Goal: Transaction & Acquisition: Purchase product/service

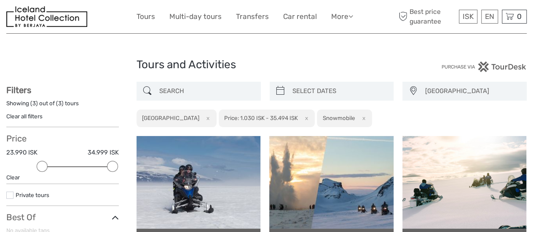
click at [299, 118] on button "x" at bounding box center [304, 118] width 11 height 9
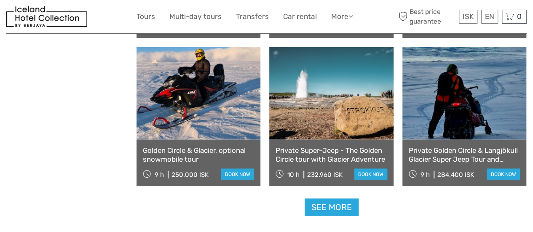
scroll to position [830, 0]
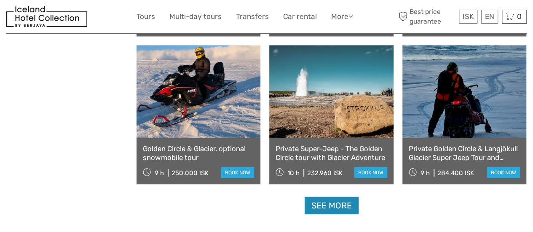
click at [313, 205] on link "See more" at bounding box center [332, 205] width 54 height 17
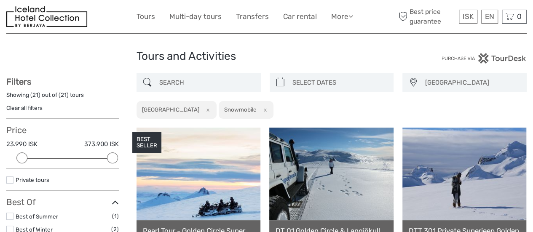
scroll to position [0, 0]
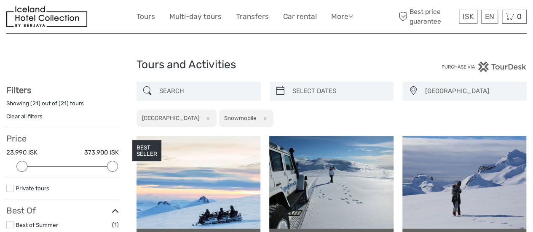
click at [258, 119] on button "x" at bounding box center [263, 118] width 11 height 9
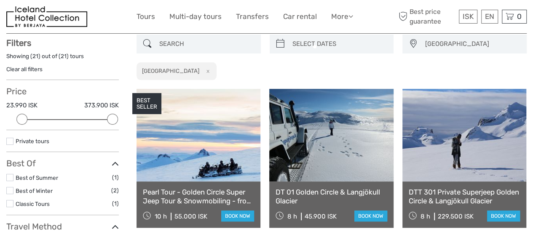
scroll to position [48, 0]
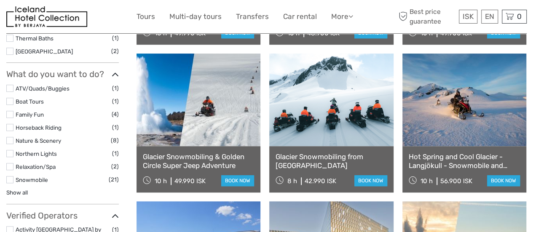
scroll to position [381, 0]
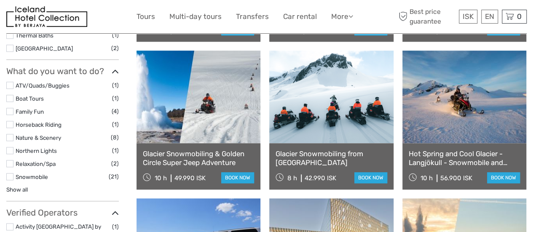
click at [12, 85] on label at bounding box center [9, 85] width 7 height 7
click at [0, 0] on input "checkbox" at bounding box center [0, 0] width 0 height 0
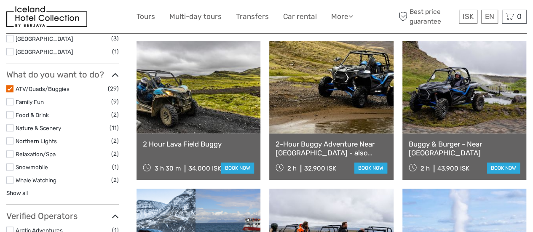
scroll to position [371, 0]
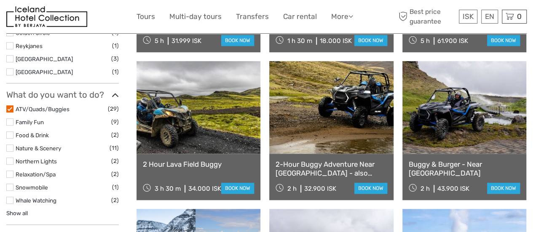
click at [10, 108] on label at bounding box center [9, 108] width 7 height 7
click at [0, 0] on input "checkbox" at bounding box center [0, 0] width 0 height 0
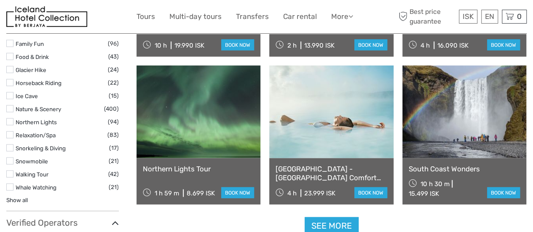
scroll to position [817, 0]
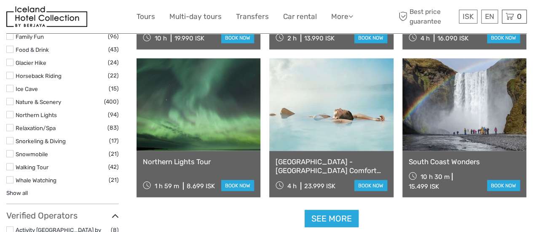
click at [12, 190] on link "Show all" at bounding box center [16, 193] width 21 height 7
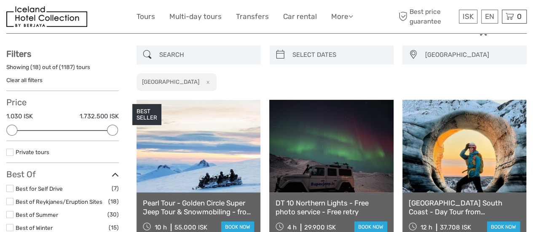
scroll to position [0, 0]
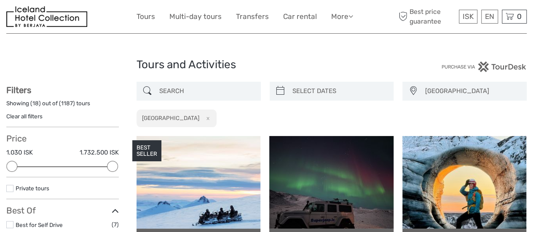
click at [194, 84] on input "search" at bounding box center [206, 91] width 101 height 15
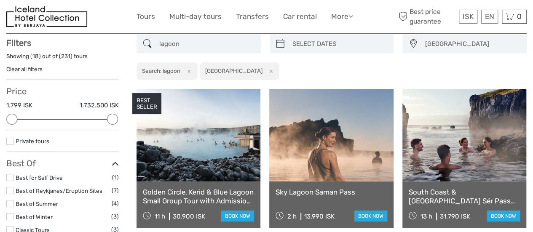
scroll to position [48, 0]
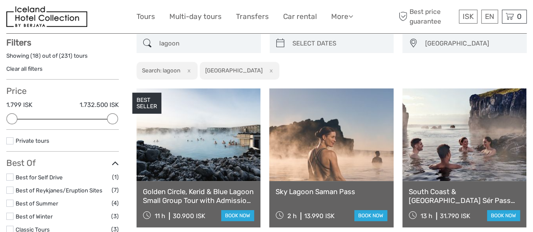
type input "lagoon"
drag, startPoint x: 111, startPoint y: 118, endPoint x: 70, endPoint y: 119, distance: 41.3
click at [70, 119] on div at bounding box center [72, 118] width 11 height 11
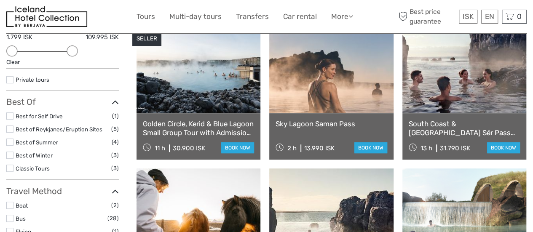
scroll to position [118, 0]
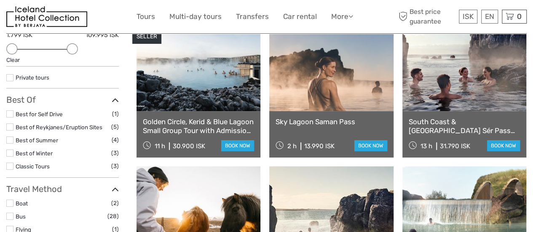
drag, startPoint x: 319, startPoint y: 127, endPoint x: 285, endPoint y: 117, distance: 34.7
drag, startPoint x: 285, startPoint y: 117, endPoint x: 268, endPoint y: 119, distance: 17.4
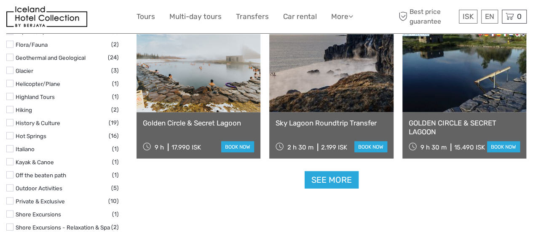
scroll to position [865, 0]
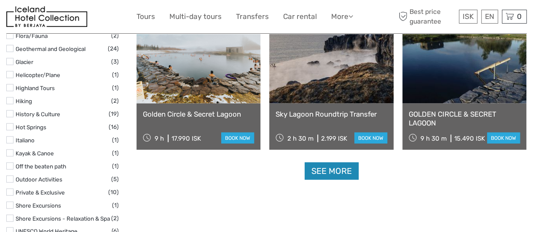
click at [334, 169] on link "See more" at bounding box center [332, 171] width 54 height 17
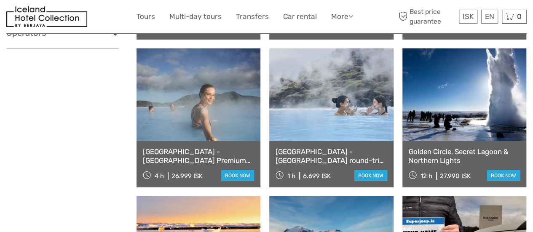
scroll to position [1427, 0]
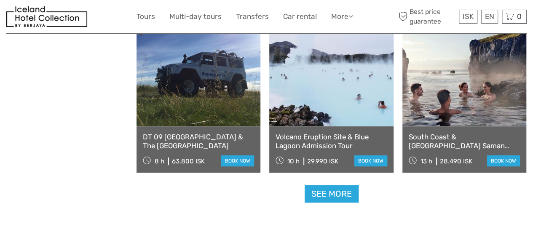
scroll to position [1764, 0]
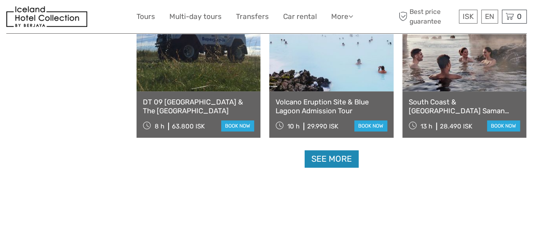
click at [335, 161] on link "See more" at bounding box center [332, 158] width 54 height 17
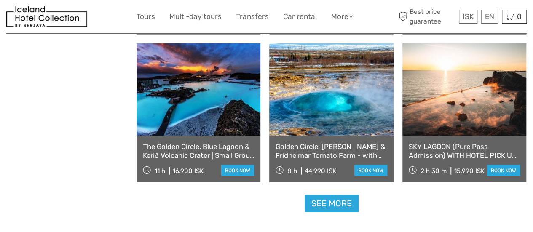
scroll to position [2624, 0]
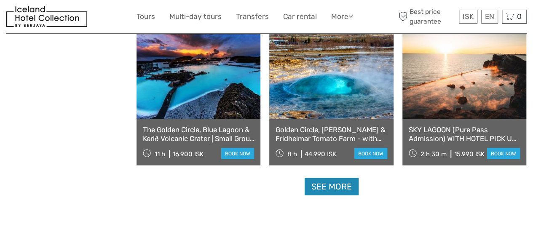
click at [323, 188] on link "See more" at bounding box center [332, 186] width 54 height 17
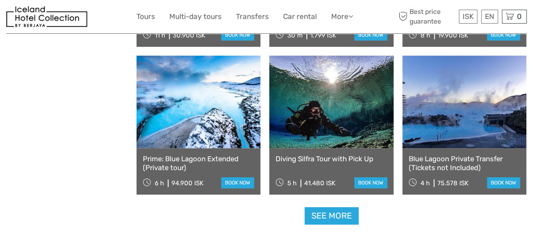
scroll to position [3567, 0]
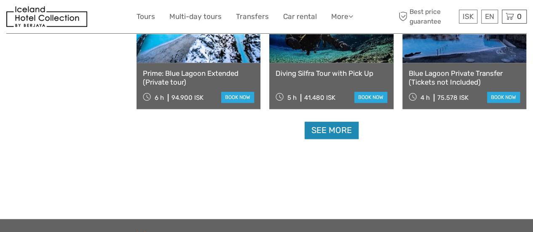
click at [333, 130] on link "See more" at bounding box center [332, 130] width 54 height 17
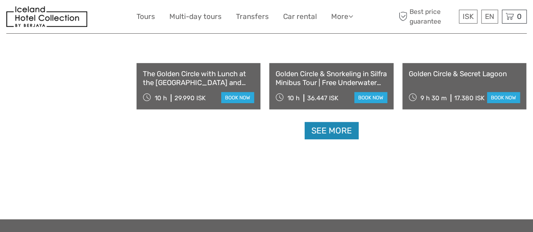
scroll to position [4478, 0]
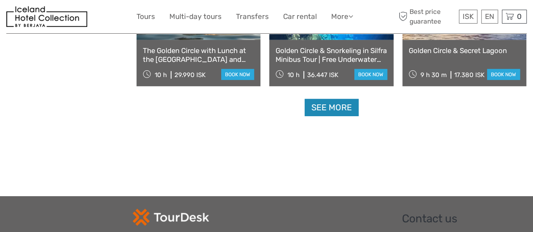
click at [323, 114] on link "See more" at bounding box center [332, 107] width 54 height 17
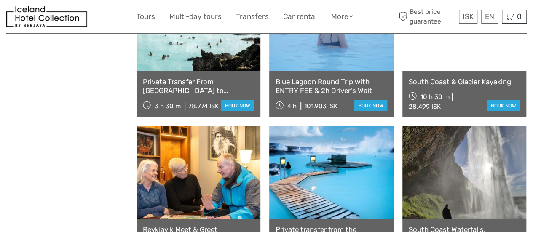
scroll to position [4595, 0]
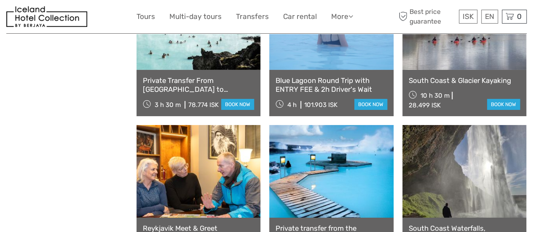
drag, startPoint x: 424, startPoint y: 76, endPoint x: 468, endPoint y: 85, distance: 44.7
click at [468, 85] on link "South Coast & Glacier Kayaking" at bounding box center [464, 80] width 111 height 8
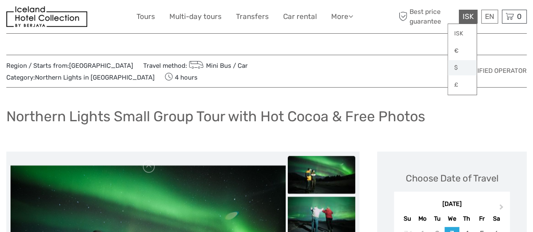
click at [457, 63] on link "$" at bounding box center [462, 67] width 29 height 15
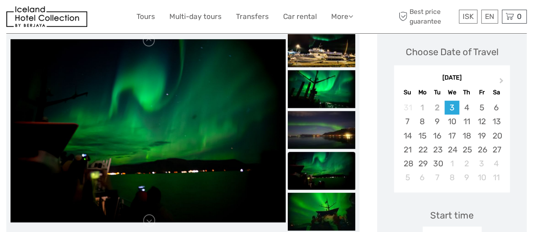
scroll to position [121, 0]
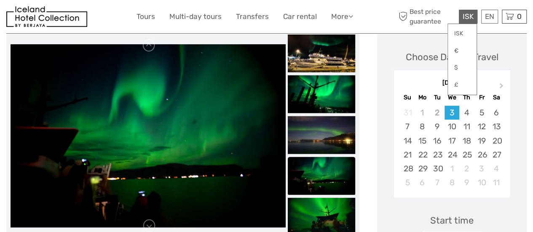
click at [469, 16] on span "ISK" at bounding box center [468, 16] width 11 height 8
click at [458, 66] on link "$" at bounding box center [462, 67] width 29 height 15
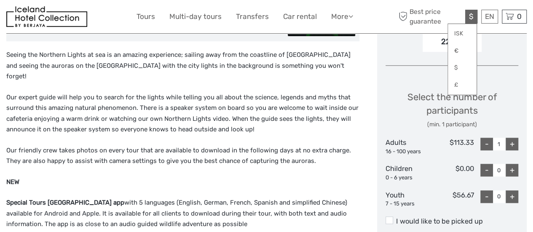
scroll to position [318, 0]
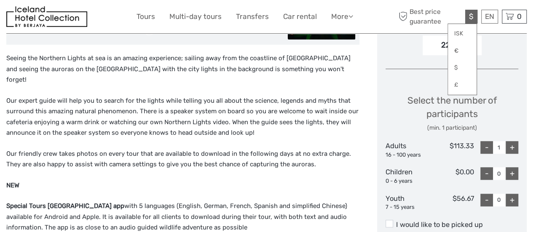
click at [391, 94] on div "Select the number of participants (min. 1 participant)" at bounding box center [452, 113] width 133 height 38
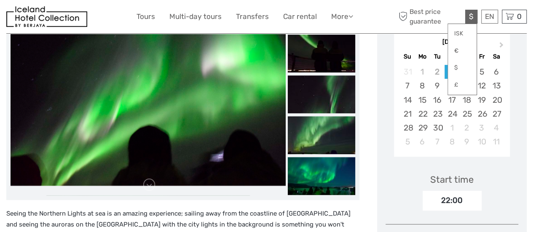
scroll to position [138, 0]
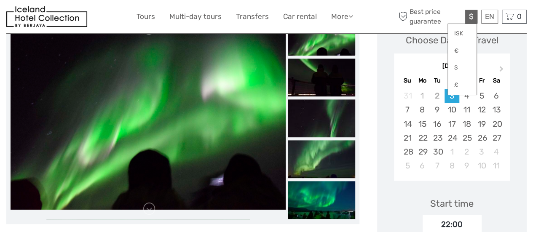
click at [454, 67] on link "$" at bounding box center [462, 67] width 29 height 15
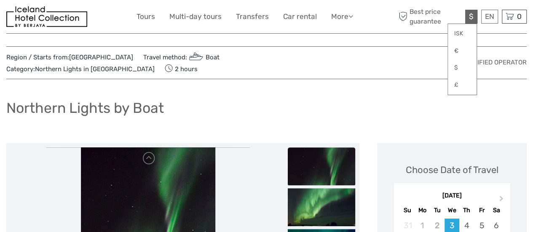
scroll to position [0, 0]
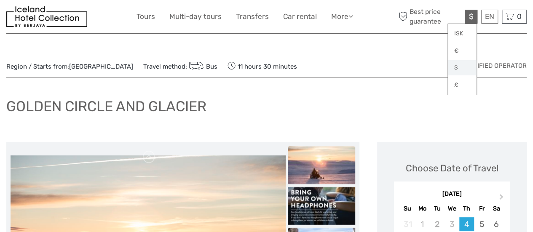
click at [458, 67] on link "$" at bounding box center [462, 67] width 29 height 15
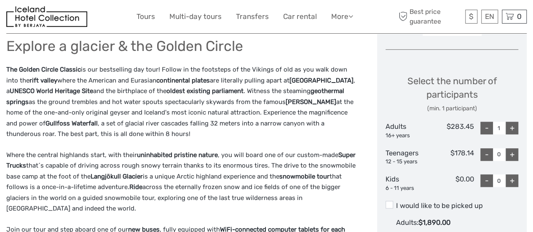
scroll to position [329, 0]
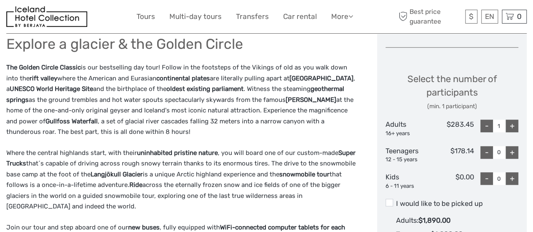
click at [510, 124] on div "+" at bounding box center [512, 126] width 13 height 13
type input "2"
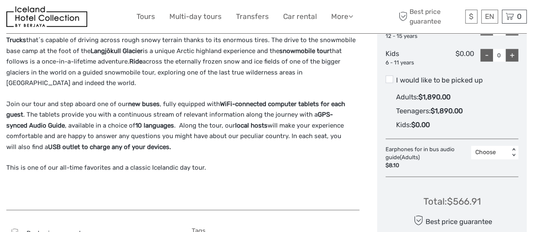
scroll to position [455, 0]
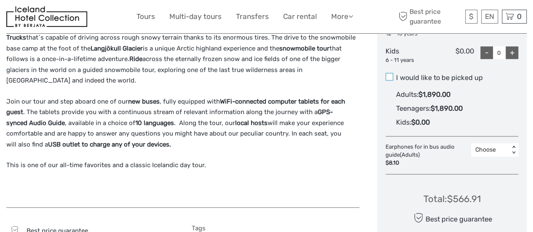
click at [386, 77] on span at bounding box center [390, 77] width 8 height 8
click at [396, 75] on input "I would like to be picked up" at bounding box center [396, 75] width 0 height 0
click at [386, 77] on span at bounding box center [390, 77] width 8 height 8
click at [396, 75] on input "I would like to be picked up" at bounding box center [396, 75] width 0 height 0
click at [338, 173] on div "Explore a glacier & the Golden Circle The Golden Circle Classic is our bestsell…" at bounding box center [182, 52] width 353 height 293
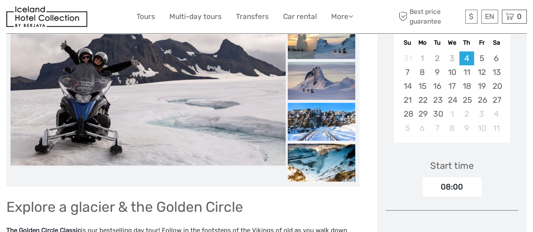
scroll to position [171, 0]
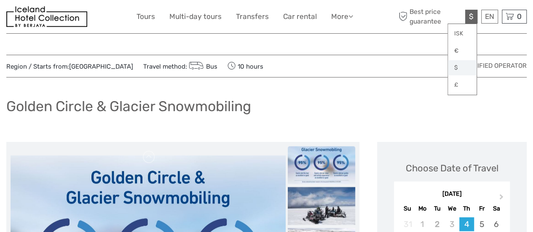
click at [462, 66] on link "$" at bounding box center [462, 67] width 29 height 15
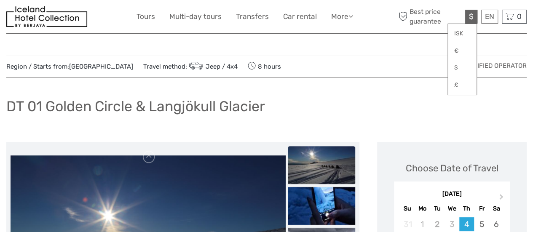
click at [471, 15] on span "$" at bounding box center [471, 16] width 5 height 8
click at [455, 64] on link "$" at bounding box center [462, 67] width 29 height 15
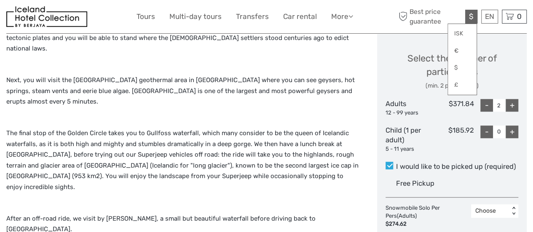
scroll to position [319, 0]
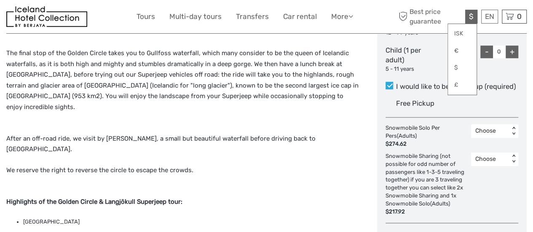
scroll to position [450, 0]
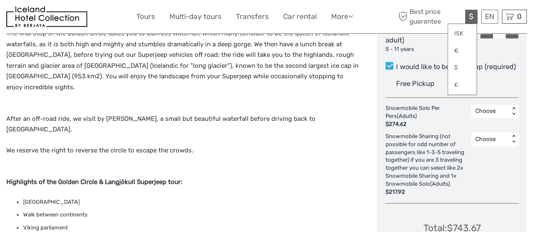
click at [508, 111] on div "Choose" at bounding box center [490, 111] width 38 height 10
click at [479, 161] on div "2" at bounding box center [494, 162] width 39 height 14
click at [341, 145] on p "We reserve the right to reverse the circle to escape the crowds." at bounding box center [182, 155] width 353 height 21
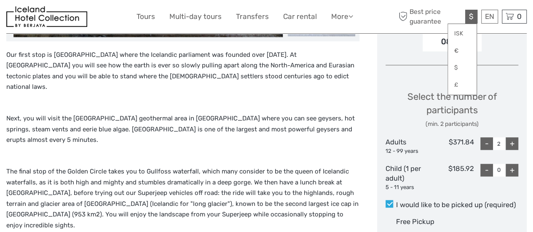
scroll to position [316, 0]
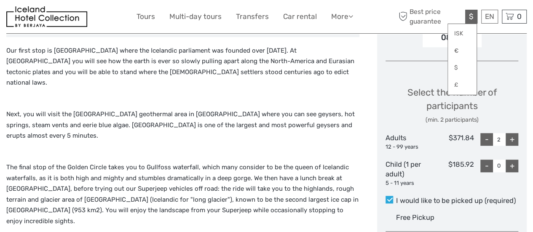
click at [390, 63] on div "Choose Date of Travel Next Month September 2025 Su Mo Tu We Th Fr Sa 31 1 2 3 4…" at bounding box center [452, 127] width 150 height 603
click at [460, 67] on link "$" at bounding box center [462, 67] width 29 height 15
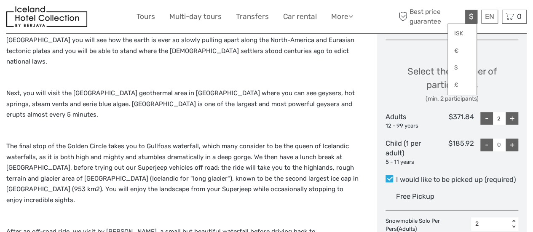
scroll to position [353, 0]
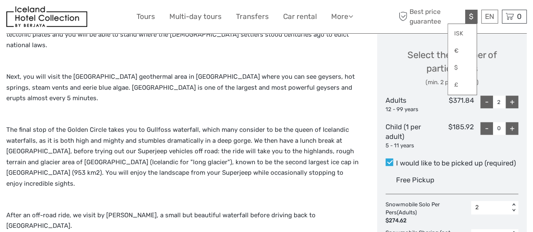
click at [485, 99] on div "-" at bounding box center [486, 102] width 13 height 13
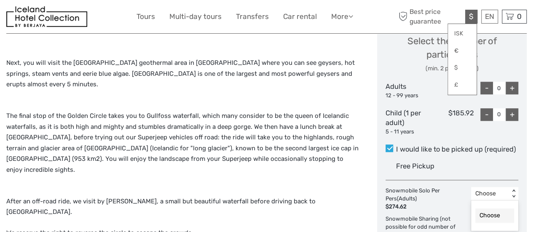
click at [500, 201] on div "option Choose selected, 1 of 1. 1 result available. Use Up and Down to choose o…" at bounding box center [494, 193] width 47 height 13
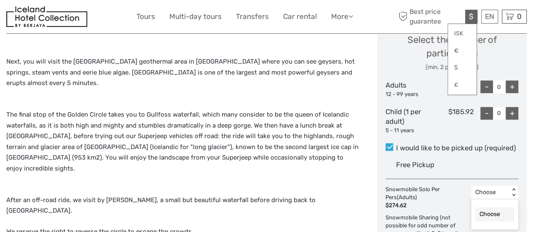
scroll to position [368, 0]
click at [511, 86] on div "+" at bounding box center [512, 86] width 13 height 13
type input "2"
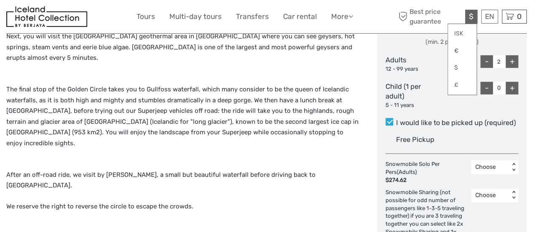
click at [489, 174] on div "Choose < >" at bounding box center [494, 167] width 47 height 13
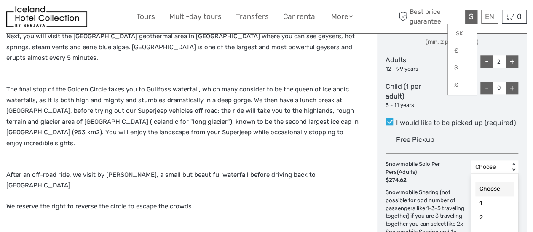
scroll to position [397, 0]
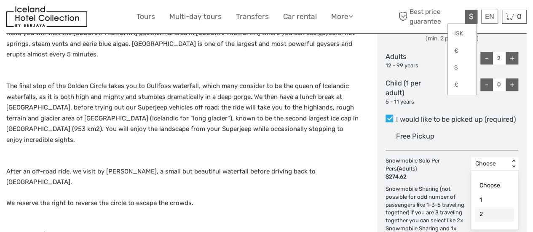
click at [485, 211] on div "2" at bounding box center [494, 214] width 39 height 14
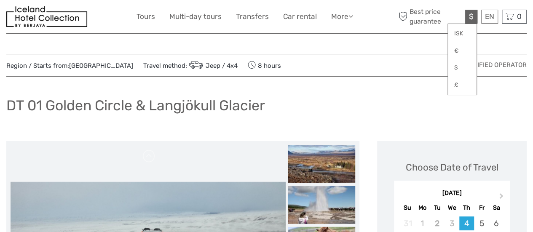
scroll to position [29, 0]
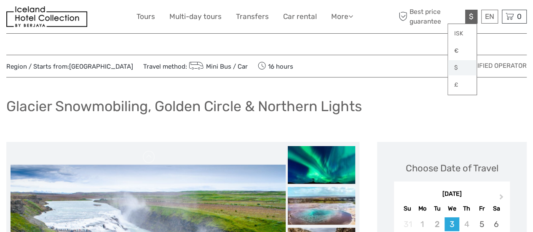
click at [455, 67] on link "$" at bounding box center [462, 67] width 29 height 15
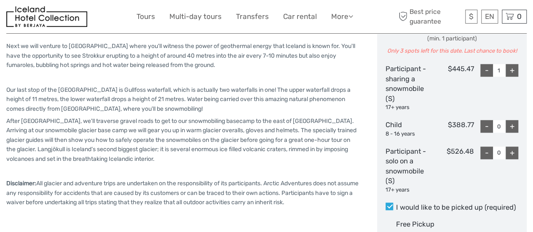
scroll to position [401, 0]
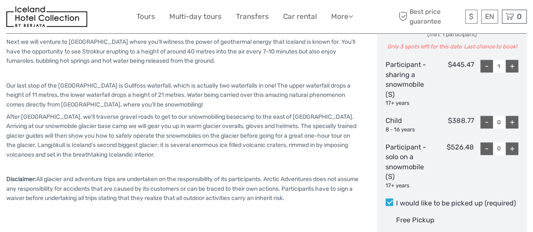
click at [485, 65] on div "-" at bounding box center [486, 66] width 13 height 13
type input "0"
click at [513, 152] on div "+" at bounding box center [512, 148] width 13 height 13
type input "2"
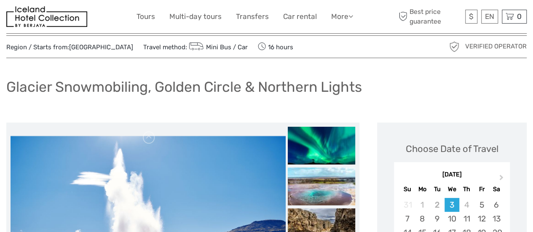
scroll to position [0, 0]
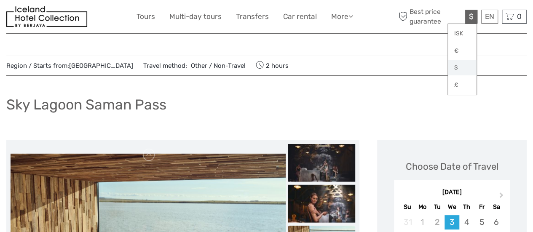
click at [460, 67] on link "$" at bounding box center [462, 67] width 29 height 15
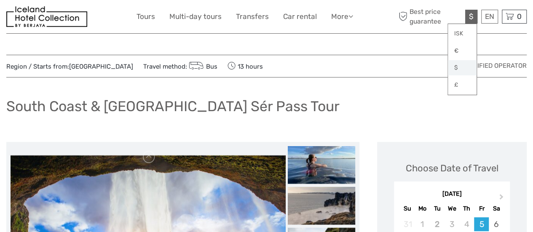
click at [460, 65] on link "$" at bounding box center [462, 67] width 29 height 15
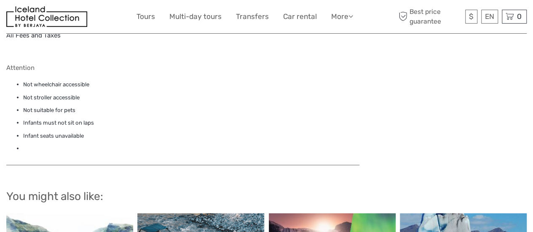
scroll to position [755, 0]
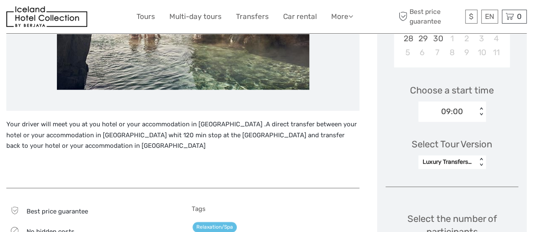
scroll to position [234, 0]
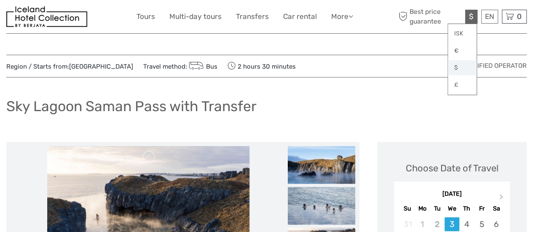
click at [457, 66] on link "$" at bounding box center [462, 67] width 29 height 15
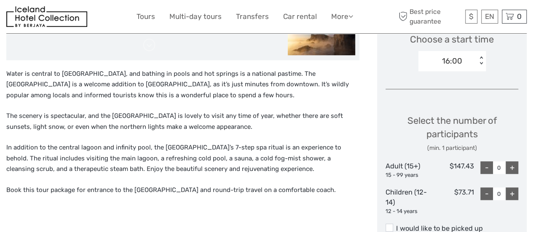
scroll to position [252, 0]
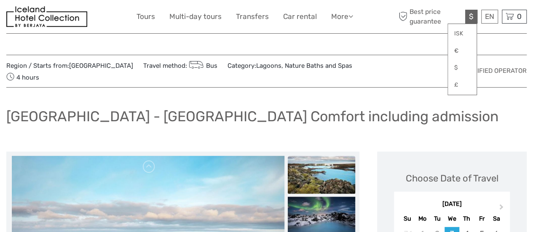
drag, startPoint x: 534, startPoint y: 27, endPoint x: 469, endPoint y: 18, distance: 66.0
click at [469, 18] on div "$ ISK € $ £" at bounding box center [471, 17] width 12 height 14
click at [458, 68] on link "$" at bounding box center [462, 67] width 29 height 15
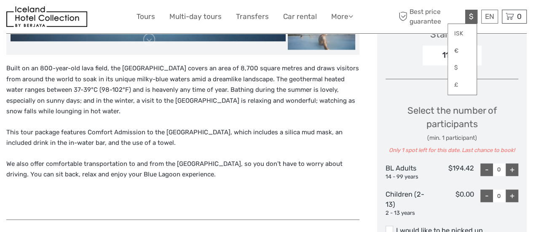
scroll to position [309, 0]
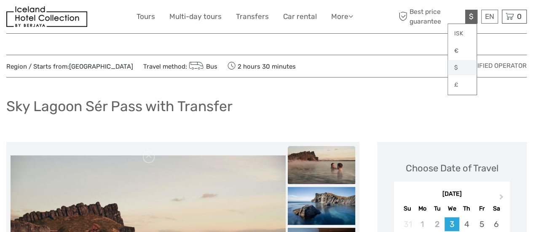
click at [457, 68] on link "$" at bounding box center [462, 67] width 29 height 15
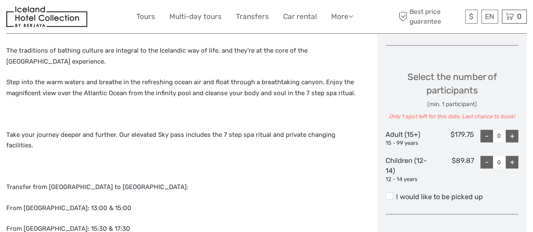
scroll to position [335, 0]
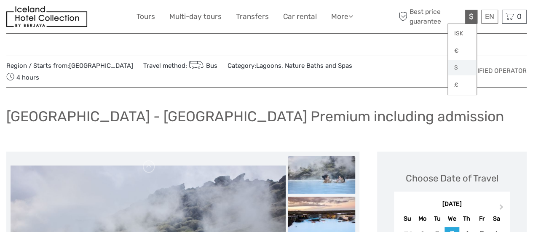
click at [457, 67] on link "$" at bounding box center [462, 67] width 29 height 15
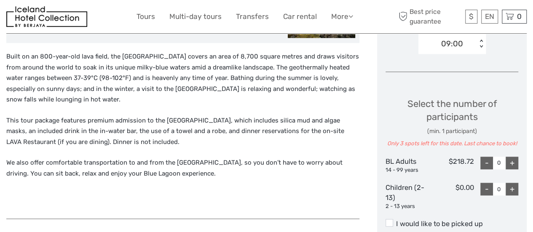
scroll to position [310, 0]
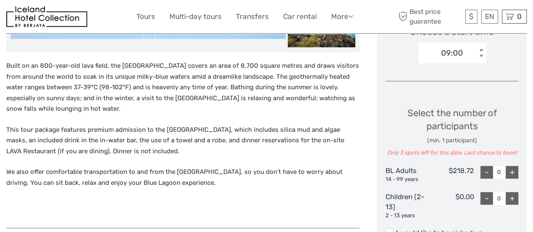
drag, startPoint x: 536, startPoint y: 68, endPoint x: 370, endPoint y: 67, distance: 165.6
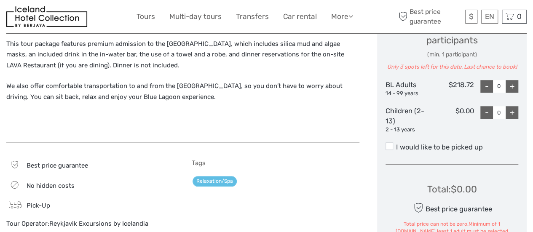
scroll to position [394, 0]
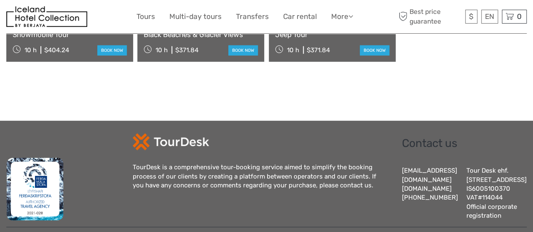
scroll to position [1095, 0]
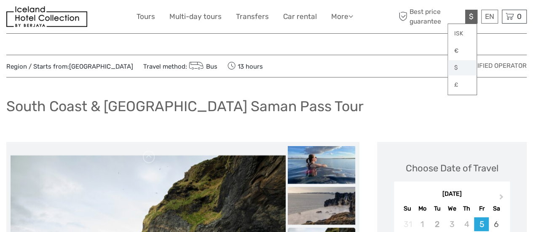
click at [459, 66] on link "$" at bounding box center [462, 67] width 29 height 15
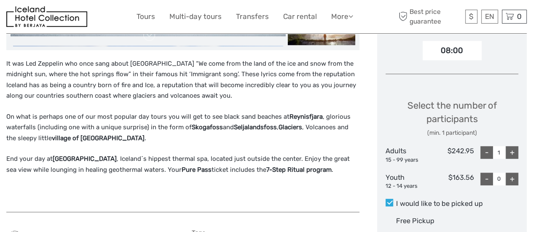
scroll to position [311, 0]
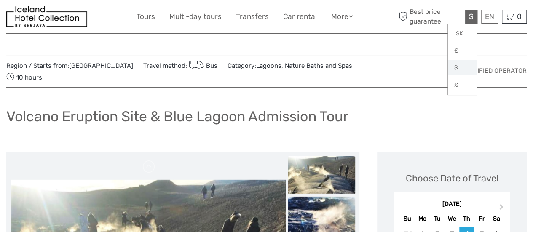
click at [458, 62] on link "$" at bounding box center [462, 67] width 29 height 15
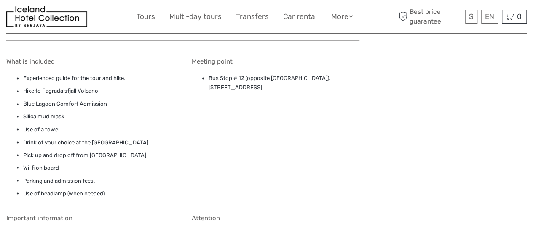
scroll to position [682, 0]
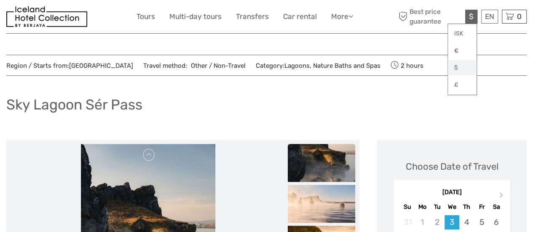
click at [458, 67] on link "$" at bounding box center [462, 67] width 29 height 15
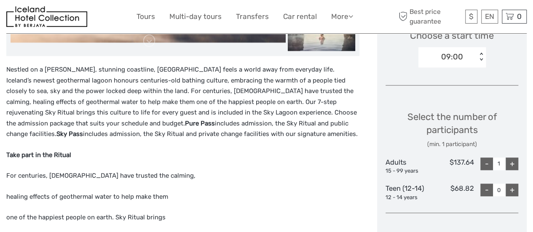
scroll to position [310, 0]
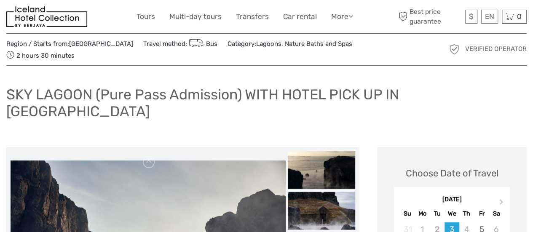
scroll to position [20, 0]
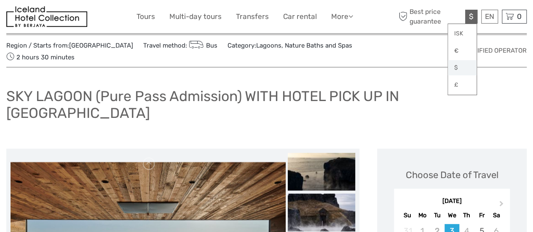
click at [459, 71] on link "$" at bounding box center [462, 67] width 29 height 15
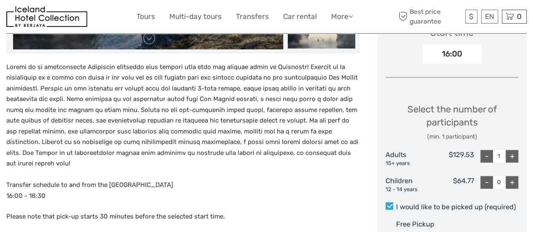
scroll to position [331, 0]
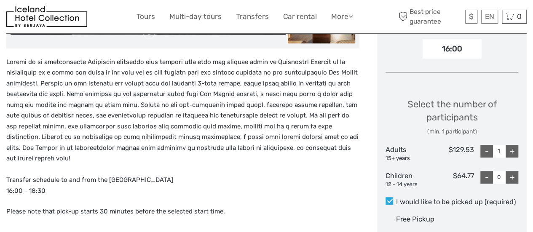
drag, startPoint x: 537, startPoint y: 94, endPoint x: 341, endPoint y: 137, distance: 200.1
click at [341, 137] on p "Transfer schedule to and from the [GEOGRAPHIC_DATA] 16:00 - 18:30" at bounding box center [182, 127] width 353 height 140
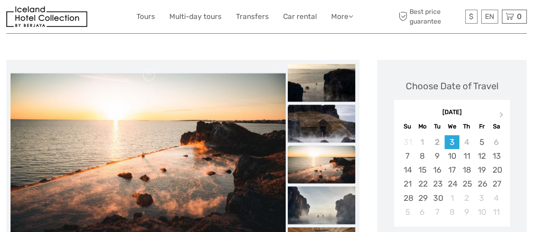
scroll to position [127, 0]
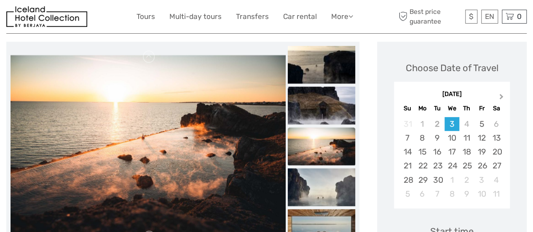
click at [501, 92] on span "Next Month" at bounding box center [501, 98] width 0 height 12
click at [410, 145] on div "12" at bounding box center [407, 152] width 15 height 14
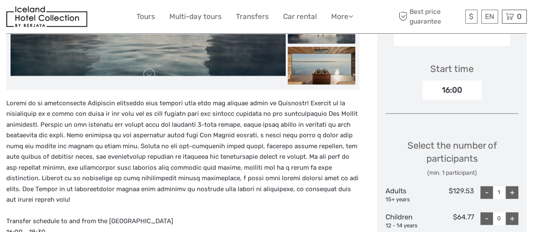
scroll to position [298, 0]
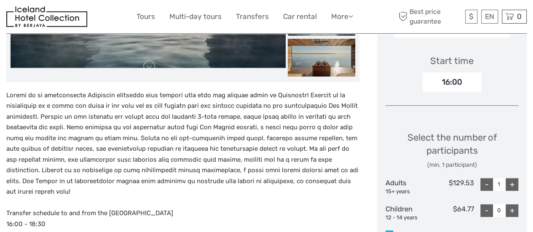
click at [456, 72] on div "16:00" at bounding box center [452, 81] width 59 height 19
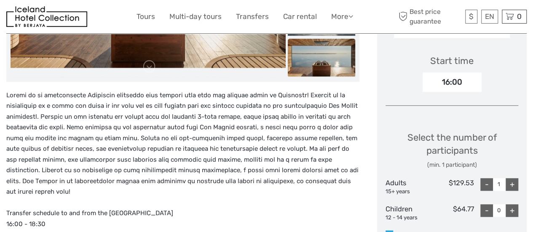
click at [511, 178] on div "+" at bounding box center [512, 184] width 13 height 13
type input "2"
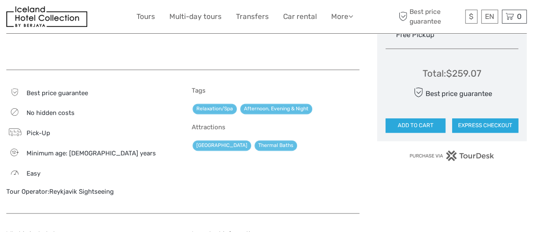
scroll to position [517, 0]
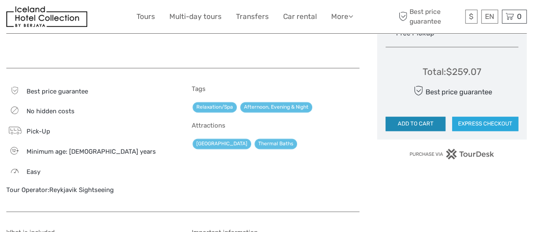
click at [433, 117] on button "ADD TO CART" at bounding box center [416, 124] width 60 height 14
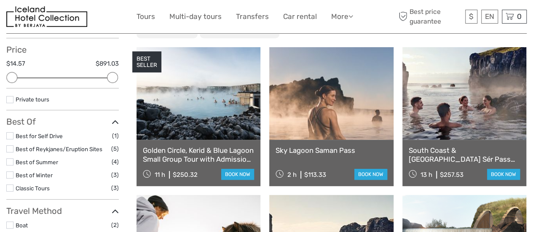
scroll to position [91, 0]
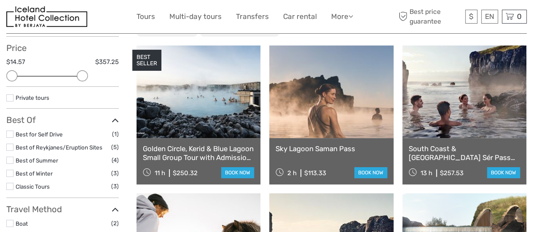
drag, startPoint x: 109, startPoint y: 75, endPoint x: 76, endPoint y: 77, distance: 32.9
click at [76, 77] on div "Price $14.57 $357.25 Clear" at bounding box center [62, 65] width 112 height 44
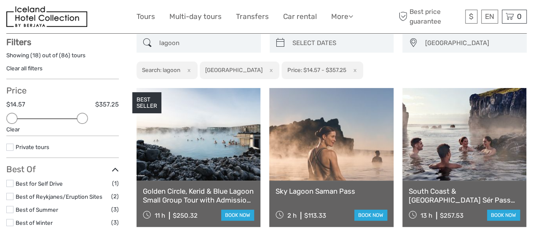
scroll to position [48, 0]
drag, startPoint x: 79, startPoint y: 118, endPoint x: 72, endPoint y: 121, distance: 7.9
click at [72, 121] on div at bounding box center [72, 118] width 11 height 11
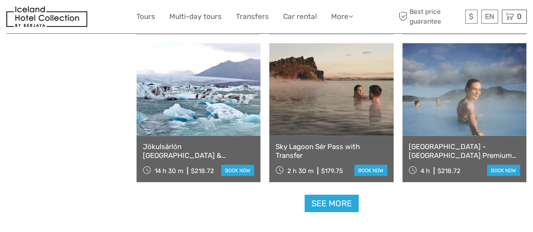
scroll to position [834, 0]
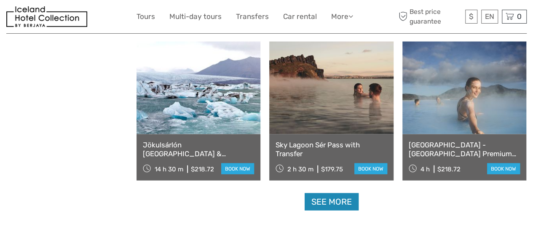
click at [330, 208] on link "See more" at bounding box center [332, 201] width 54 height 17
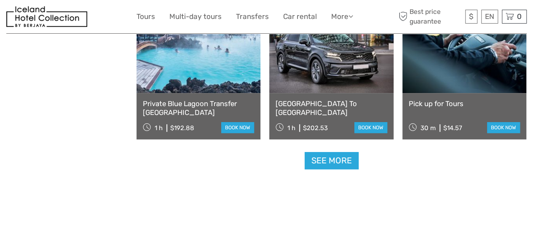
scroll to position [1765, 0]
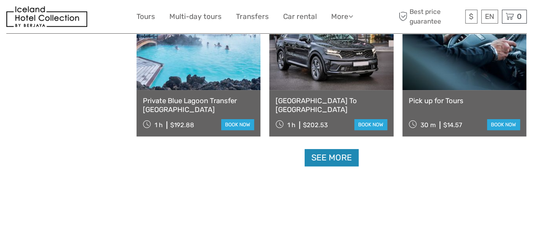
click at [321, 157] on link "See more" at bounding box center [332, 157] width 54 height 17
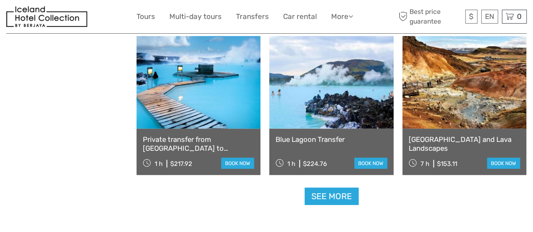
scroll to position [2626, 0]
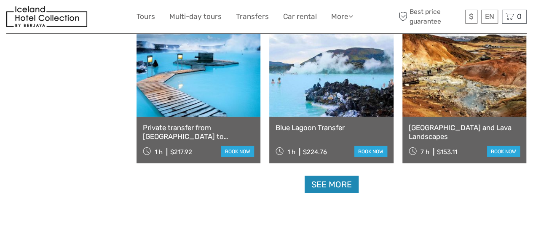
click at [336, 188] on link "See more" at bounding box center [332, 184] width 54 height 17
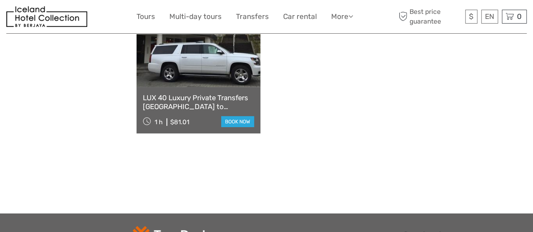
scroll to position [2957, 0]
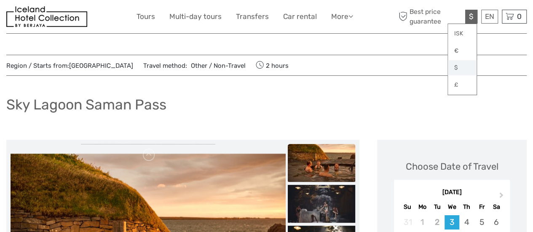
click at [458, 64] on link "$" at bounding box center [462, 67] width 29 height 15
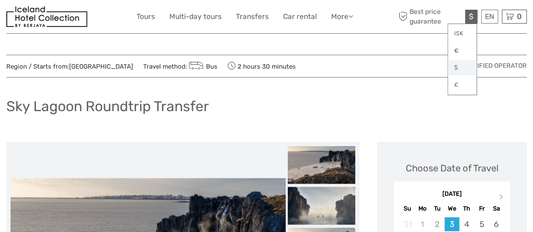
click at [458, 70] on link "$" at bounding box center [462, 67] width 29 height 15
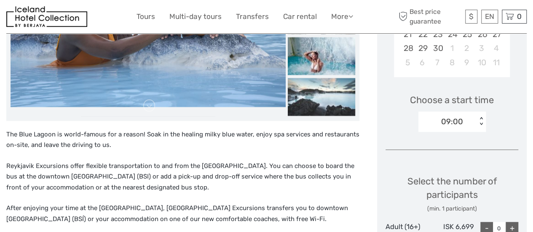
scroll to position [298, 0]
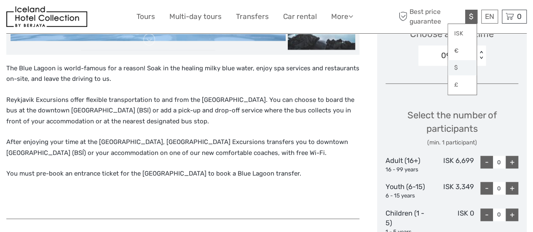
click at [457, 70] on link "$" at bounding box center [462, 67] width 29 height 15
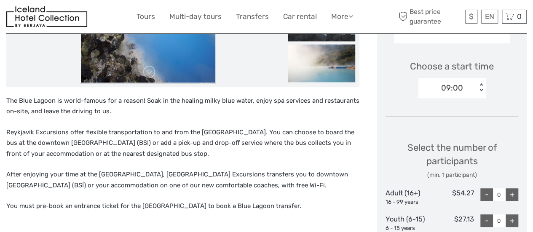
scroll to position [272, 0]
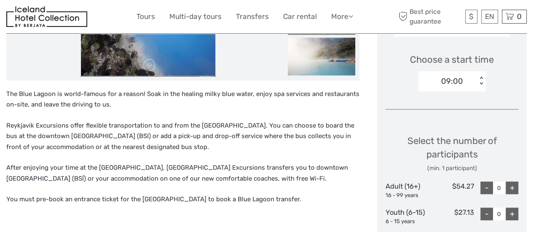
click at [515, 187] on div "+" at bounding box center [512, 188] width 13 height 13
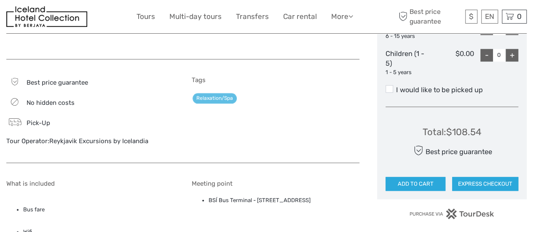
scroll to position [451, 0]
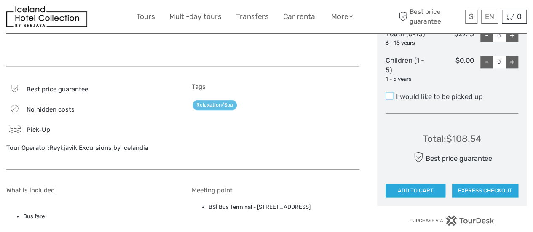
click at [390, 96] on span at bounding box center [390, 96] width 8 height 8
click at [396, 94] on input "I would like to be picked up" at bounding box center [396, 94] width 0 height 0
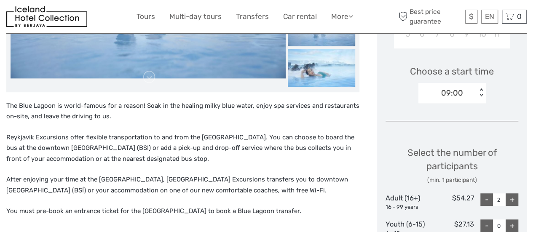
scroll to position [264, 0]
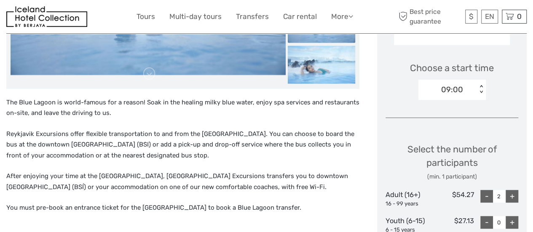
click at [471, 89] on div "09:00" at bounding box center [447, 89] width 59 height 13
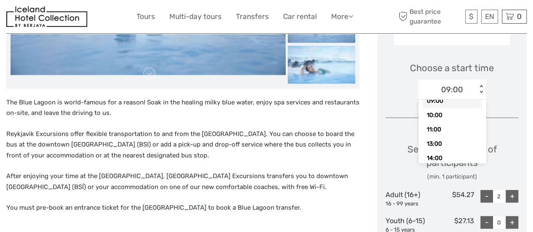
scroll to position [16, 0]
click at [461, 126] on div "11:00" at bounding box center [452, 128] width 59 height 14
type input "0"
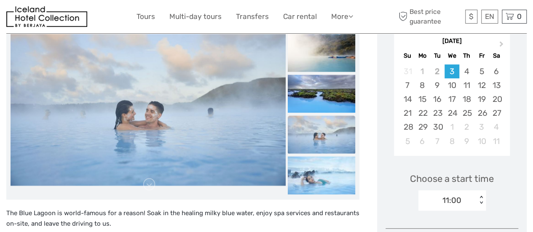
scroll to position [148, 0]
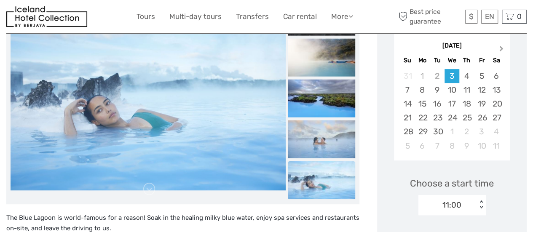
click at [500, 52] on button "Next Month" at bounding box center [501, 50] width 13 height 13
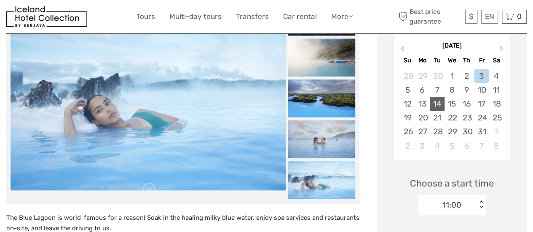
click at [437, 104] on div "14" at bounding box center [437, 104] width 15 height 14
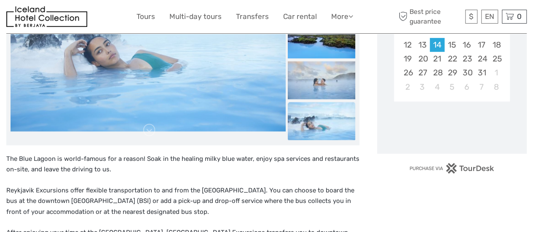
scroll to position [209, 0]
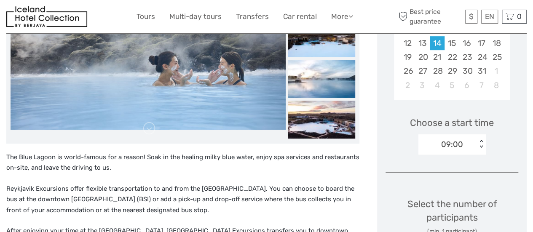
click at [476, 148] on div "09:00" at bounding box center [447, 144] width 59 height 13
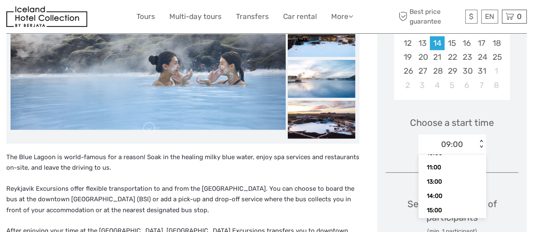
scroll to position [32, 0]
click at [452, 167] on div "11:00" at bounding box center [452, 166] width 59 height 14
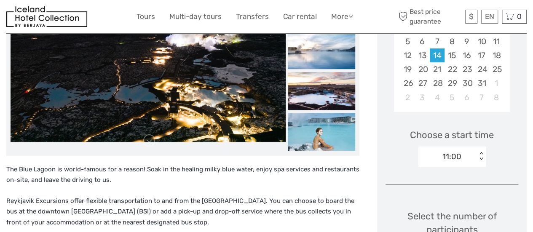
scroll to position [161, 0]
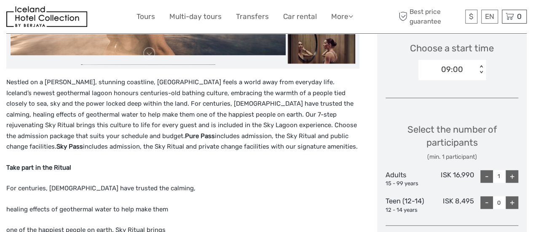
scroll to position [258, 0]
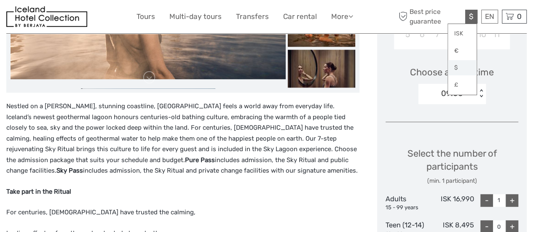
click at [458, 67] on link "$" at bounding box center [462, 67] width 29 height 15
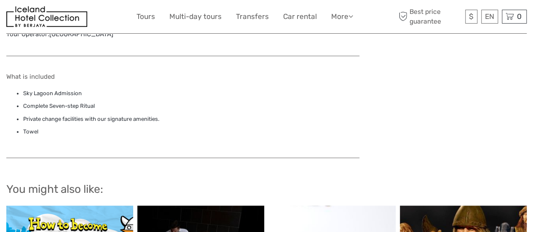
scroll to position [645, 0]
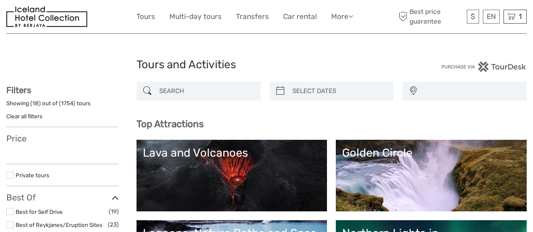
select select
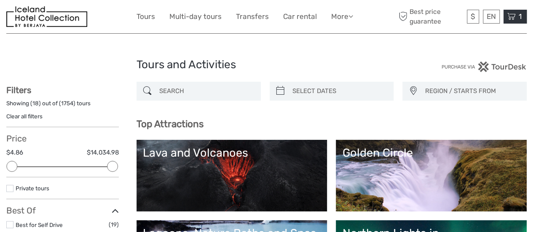
click at [514, 14] on icon at bounding box center [511, 16] width 8 height 11
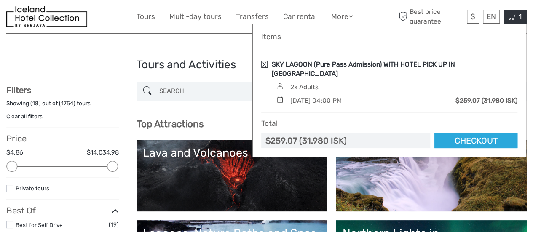
click at [385, 61] on link "SKY LAGOON (Pure Pass Admission) WITH HOTEL PICK UP IN REYKJAVIK" at bounding box center [395, 69] width 246 height 19
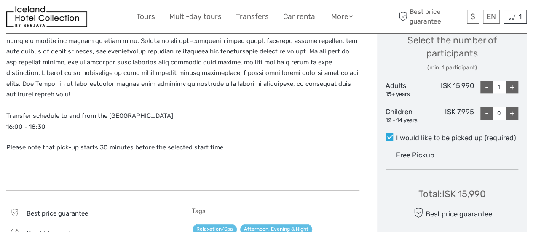
scroll to position [404, 0]
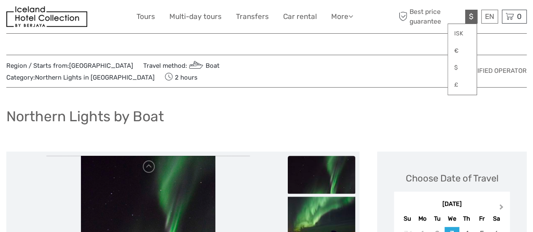
click at [504, 202] on button "Next Month" at bounding box center [501, 208] width 13 height 13
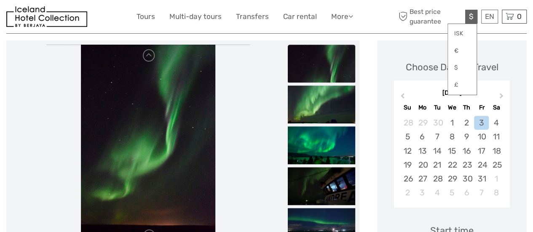
scroll to position [115, 0]
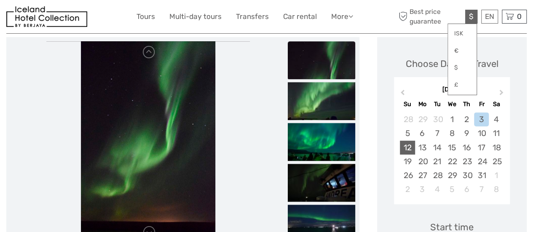
click at [410, 141] on div "12" at bounding box center [407, 148] width 15 height 14
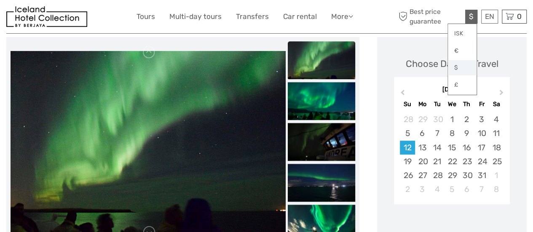
click at [458, 66] on link "$" at bounding box center [462, 67] width 29 height 15
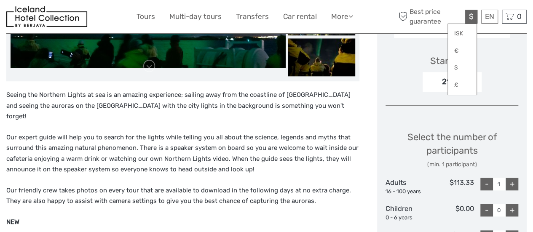
scroll to position [283, 0]
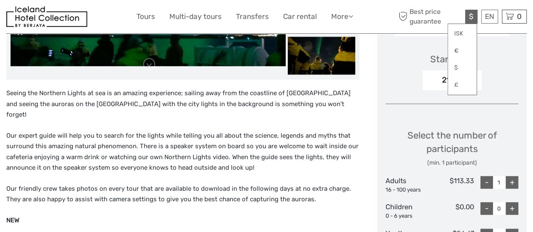
click at [510, 176] on div "+" at bounding box center [512, 182] width 13 height 13
type input "2"
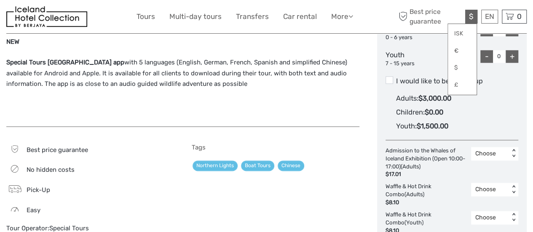
scroll to position [427, 0]
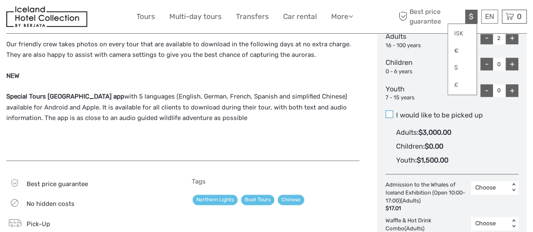
click at [392, 110] on span at bounding box center [390, 114] width 8 height 8
click at [396, 112] on input "I would like to be picked up" at bounding box center [396, 112] width 0 height 0
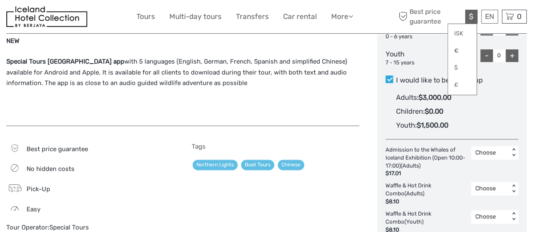
scroll to position [459, 0]
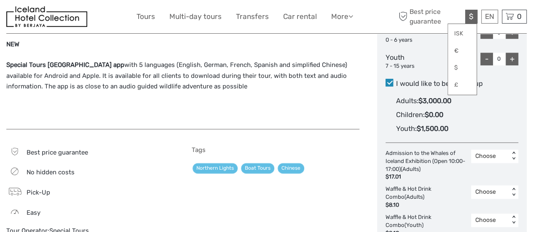
click at [388, 79] on span at bounding box center [390, 83] width 8 height 8
click at [396, 80] on input "I would like to be picked up" at bounding box center [396, 80] width 0 height 0
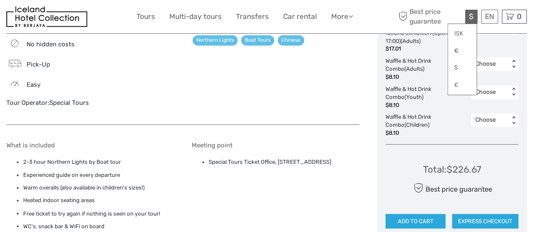
scroll to position [589, 0]
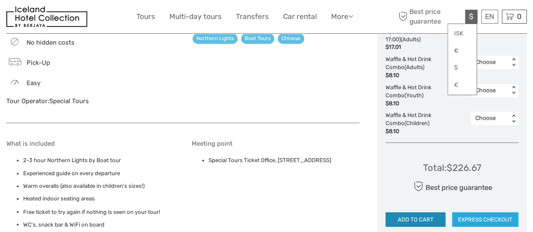
click at [420, 212] on button "ADD TO CART" at bounding box center [416, 219] width 60 height 14
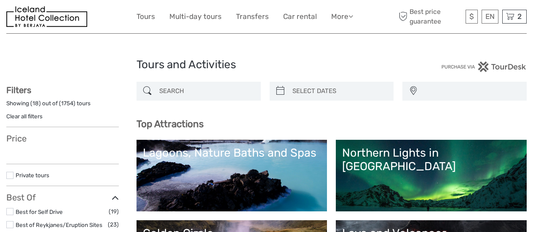
select select
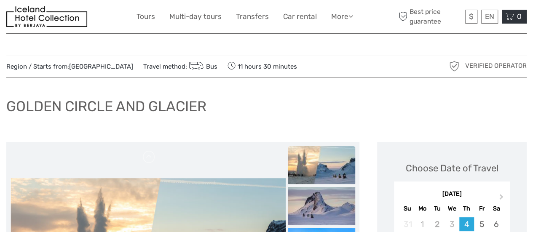
click at [516, 19] on span "0" at bounding box center [519, 16] width 7 height 8
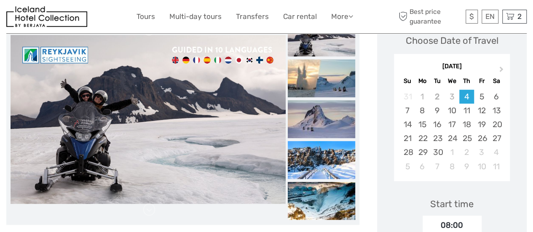
scroll to position [130, 0]
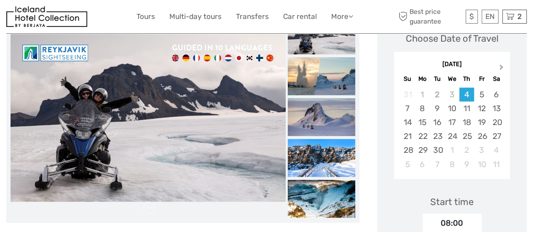
click at [502, 69] on button "Next Month" at bounding box center [501, 68] width 13 height 13
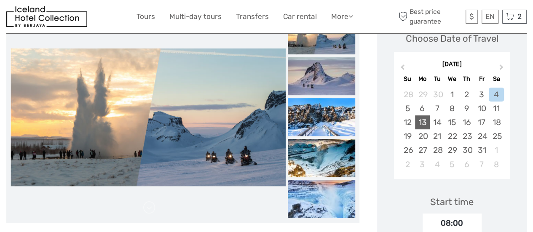
click at [421, 123] on div "13" at bounding box center [422, 122] width 15 height 14
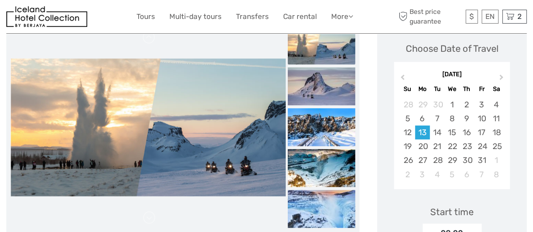
scroll to position [0, 0]
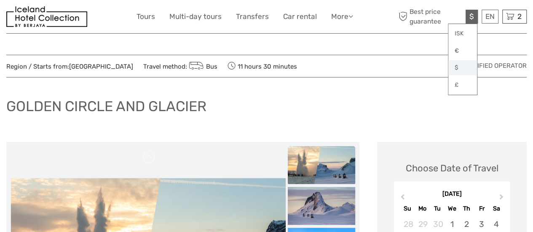
click at [456, 68] on link "$" at bounding box center [462, 67] width 29 height 15
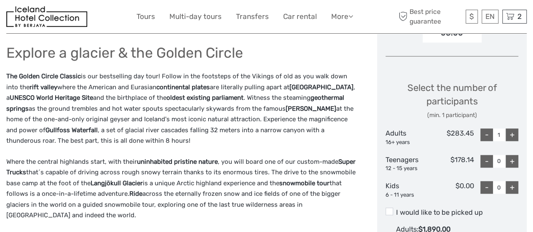
scroll to position [327, 0]
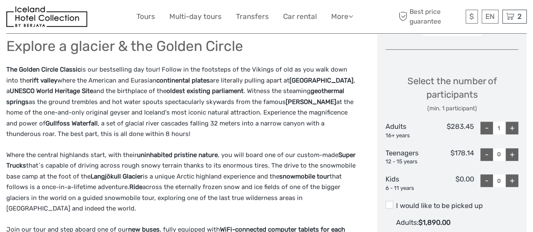
click at [515, 127] on div "+" at bounding box center [512, 128] width 13 height 13
type input "2"
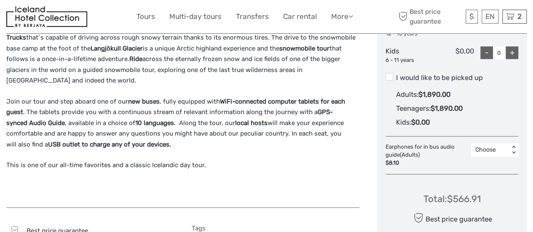
scroll to position [462, 0]
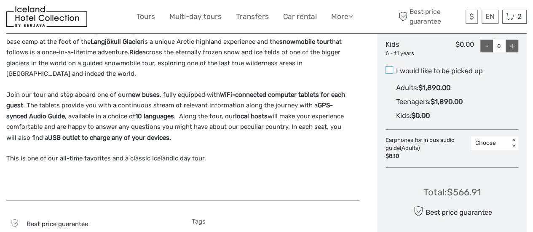
click at [390, 68] on span at bounding box center [390, 70] width 8 height 8
click at [396, 68] on input "I would like to be picked up" at bounding box center [396, 68] width 0 height 0
click at [390, 68] on span at bounding box center [390, 70] width 8 height 8
click at [396, 68] on input "I would like to be picked up" at bounding box center [396, 68] width 0 height 0
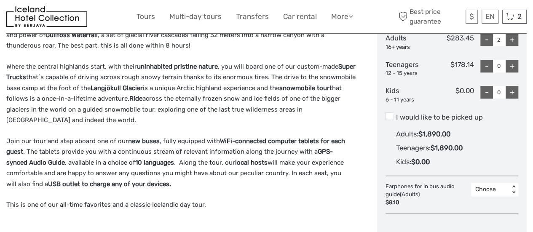
scroll to position [420, 0]
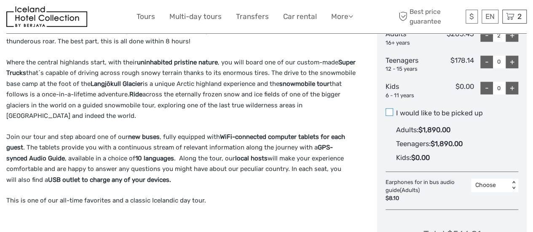
click at [392, 112] on span at bounding box center [390, 112] width 8 height 8
click at [396, 110] on input "I would like to be picked up" at bounding box center [396, 110] width 0 height 0
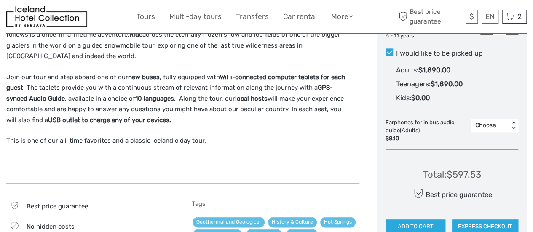
scroll to position [484, 0]
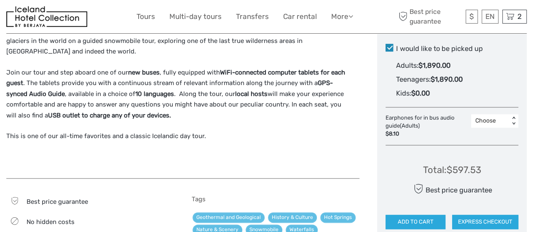
click at [390, 49] on span at bounding box center [390, 48] width 8 height 8
click at [396, 46] on input "I would like to be picked up" at bounding box center [396, 46] width 0 height 0
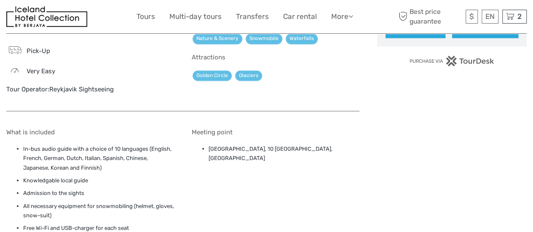
scroll to position [680, 0]
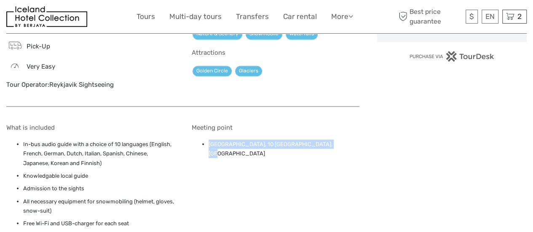
drag, startPoint x: 320, startPoint y: 144, endPoint x: 206, endPoint y: 146, distance: 113.8
click at [206, 146] on ul "Reykjavik Terminal, 10 Skógarhlíð, Reykjavík" at bounding box center [276, 148] width 168 height 19
copy li "Reykjavik Terminal, 10 Skógarhlíð, Reykjavík"
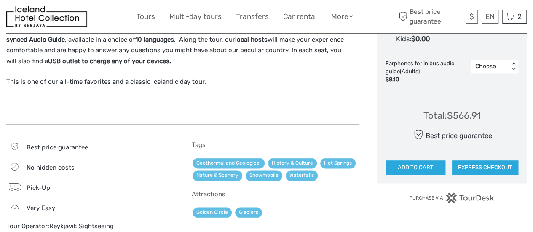
scroll to position [550, 0]
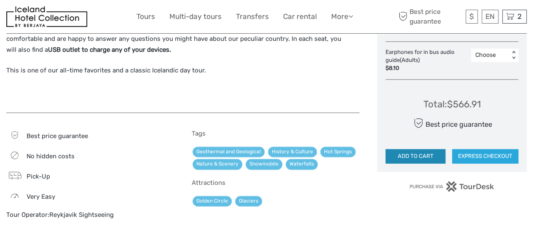
click at [412, 157] on button "ADD TO CART" at bounding box center [416, 156] width 60 height 14
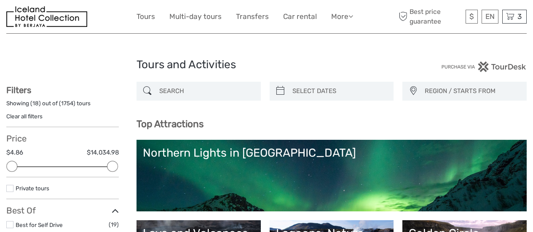
select select
click at [516, 16] on span "3" at bounding box center [519, 16] width 7 height 8
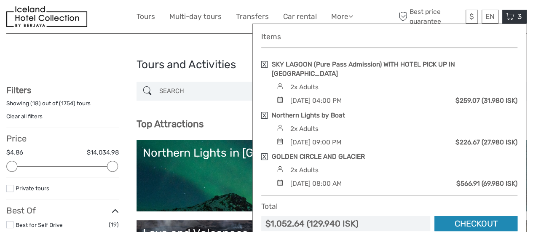
click at [468, 216] on link "Checkout" at bounding box center [475, 224] width 83 height 16
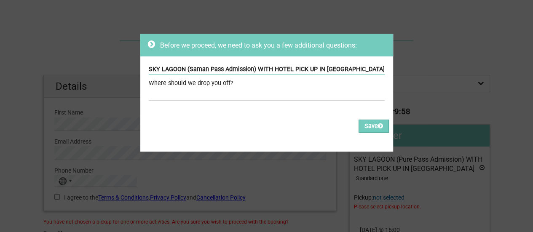
click at [239, 86] on div "Where should we drop you off?" at bounding box center [267, 83] width 236 height 9
click at [271, 93] on input "text" at bounding box center [267, 94] width 236 height 12
paste input "Reykjavík Marina - [GEOGRAPHIC_DATA] Iceland Hotels"
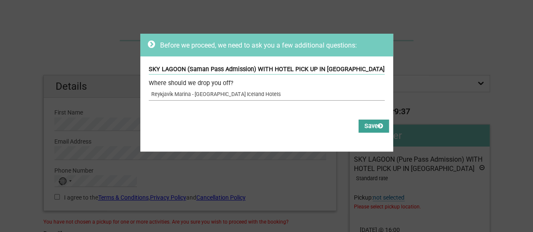
type input "Reykjavík Marina - [GEOGRAPHIC_DATA] Iceland Hotels"
click at [372, 124] on button "Save" at bounding box center [374, 126] width 30 height 13
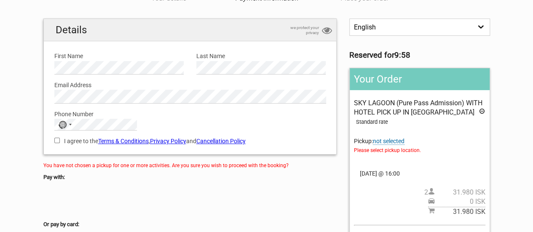
scroll to position [61, 0]
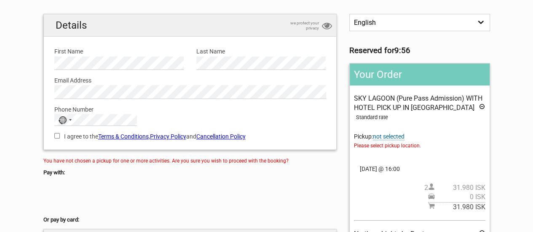
click at [101, 55] on label "First Name" at bounding box center [118, 51] width 129 height 9
click at [58, 134] on input "I agree to the Terms & Conditions , Privacy Policy and Cancellation Policy" at bounding box center [56, 135] width 5 height 5
checkbox input "true"
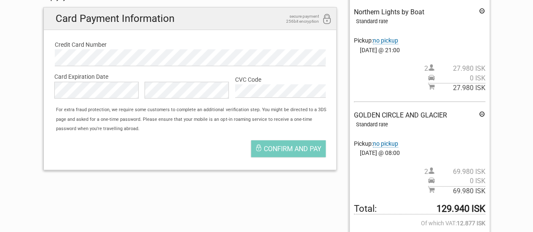
scroll to position [278, 0]
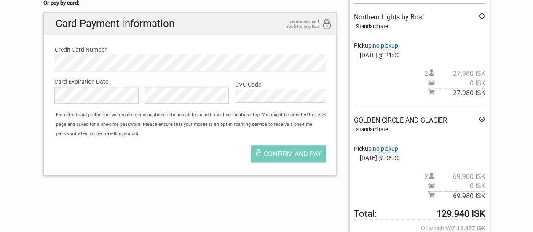
click at [394, 147] on span "no pickup" at bounding box center [385, 148] width 25 height 7
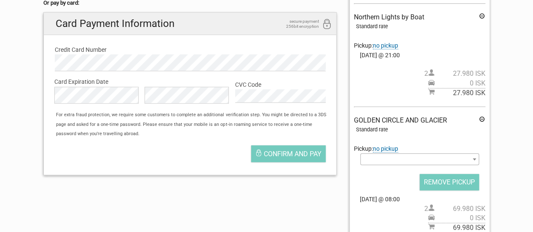
click at [411, 157] on span at bounding box center [419, 159] width 118 height 12
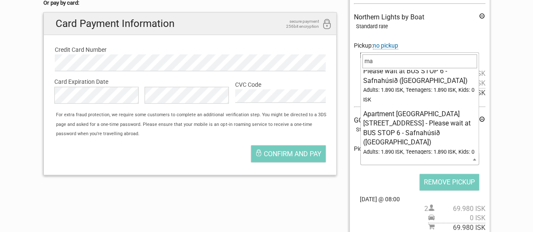
scroll to position [0, 0]
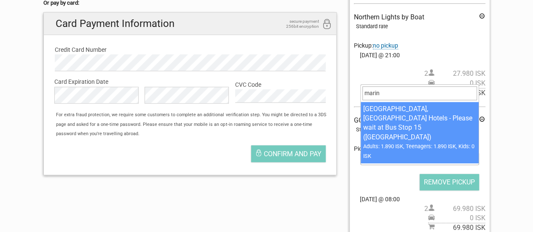
type input "marin"
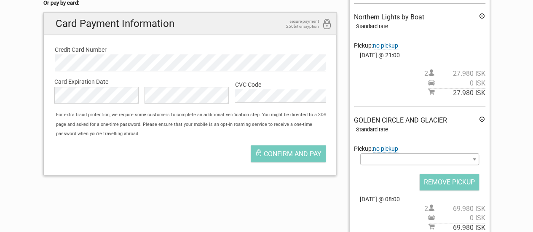
click at [512, 77] on section "1 Your details 2 Payment Information 3 Place your order English Español Deutsch…" at bounding box center [266, 24] width 533 height 554
click at [440, 155] on span at bounding box center [419, 159] width 118 height 12
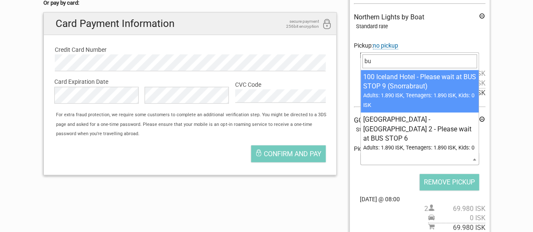
type input "b"
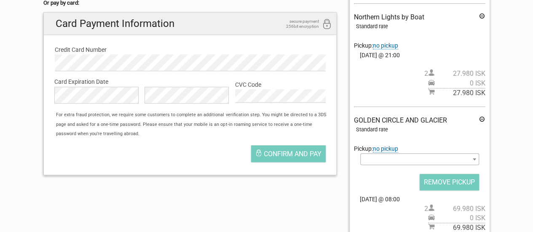
click at [508, 50] on section "1 Your details 2 Payment Information 3 Place your order English Español Deutsch…" at bounding box center [266, 24] width 533 height 554
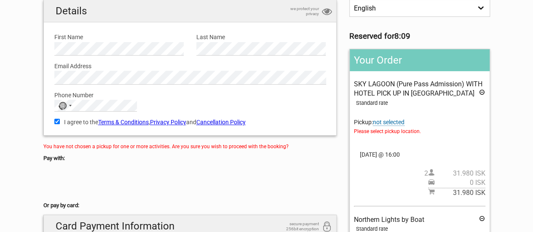
scroll to position [73, 0]
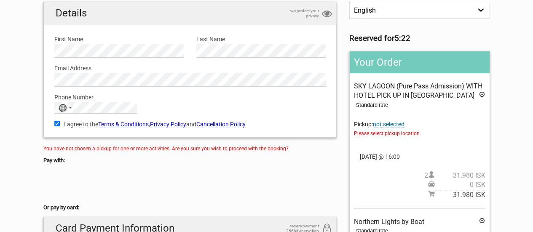
click at [508, 93] on section "1 Your details 2 Payment Information 3 Place your order English Español Deutsch…" at bounding box center [266, 229] width 533 height 554
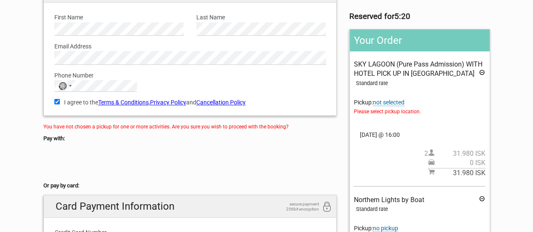
scroll to position [108, 0]
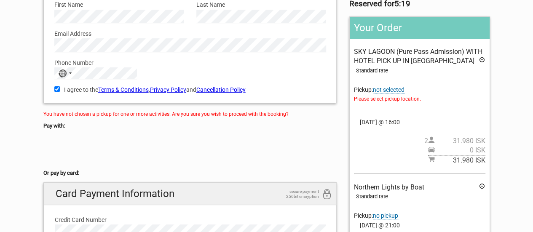
click at [397, 91] on span "not selected" at bounding box center [389, 89] width 32 height 7
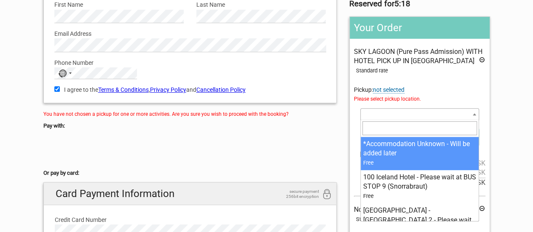
click at [398, 110] on span at bounding box center [419, 114] width 118 height 12
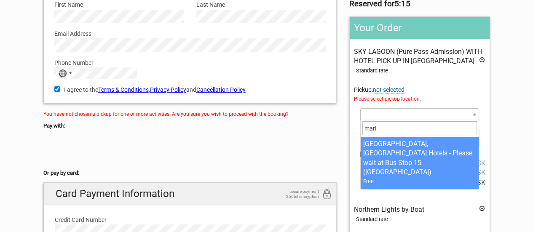
type input "mari"
select select "58502"
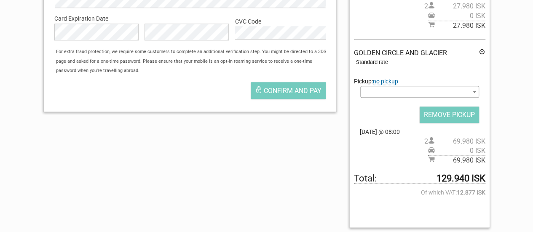
scroll to position [343, 0]
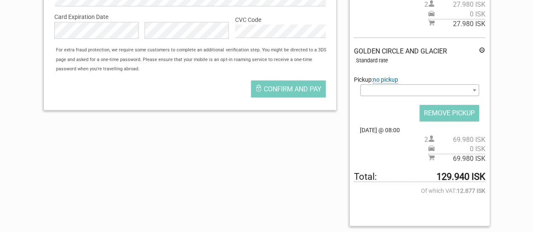
click at [461, 84] on span at bounding box center [419, 90] width 118 height 12
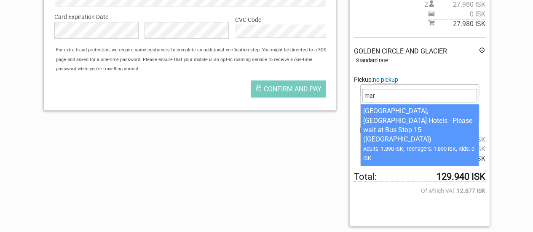
type input "mar"
select select "58502"
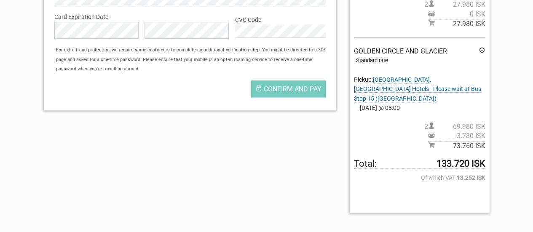
click at [448, 75] on div "GOLDEN CIRCLE AND GLACIER Standard rate Pickup: Reykjavík Marina, Berjaya Icela…" at bounding box center [419, 99] width 131 height 104
click at [444, 76] on span "Reykjavík Marina, Berjaya Iceland Hotels - Please wait at Bus Stop 15 (Vesturbu…" at bounding box center [417, 89] width 127 height 26
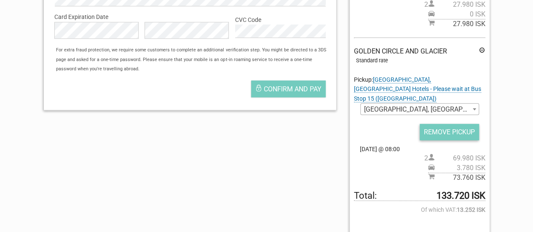
click at [454, 124] on input "REMOVE PICKUP" at bounding box center [449, 132] width 59 height 16
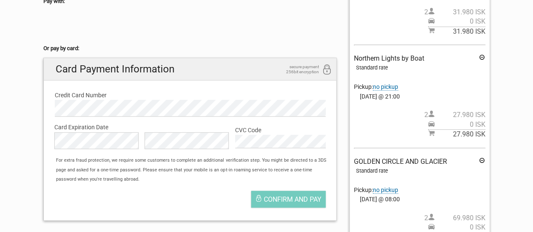
scroll to position [246, 0]
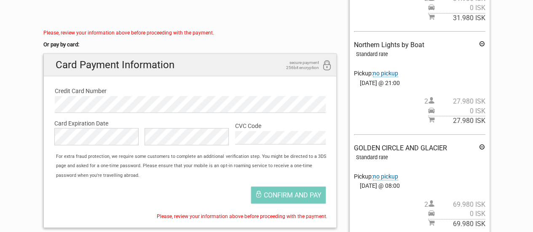
drag, startPoint x: 538, startPoint y: 94, endPoint x: 515, endPoint y: 5, distance: 92.1
click at [515, 5] on section "1 Your details 2 Payment Information 3 Place your order English Español Deutsch…" at bounding box center [266, 38] width 533 height 518
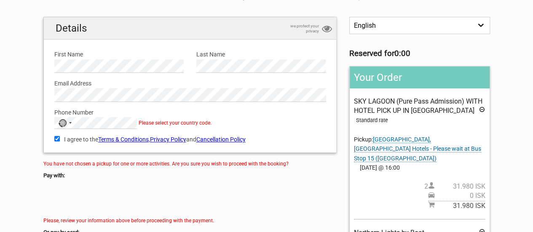
scroll to position [73, 0]
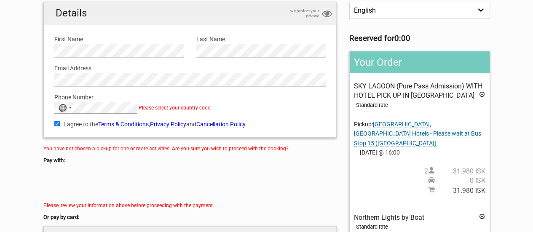
click at [42, 103] on div "Details we protect your privacy First Name Please provide us with your name. La…" at bounding box center [190, 205] width 306 height 406
click at [66, 108] on div "No country selected" at bounding box center [64, 107] width 19 height 11
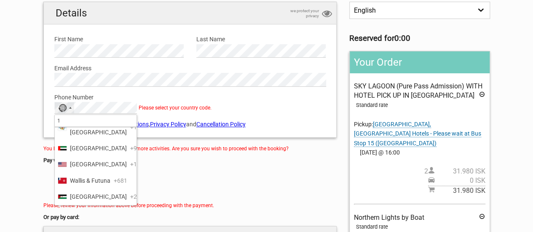
scroll to position [923, 0]
type input "1"
click at [99, 160] on span "United States" at bounding box center [98, 164] width 57 height 9
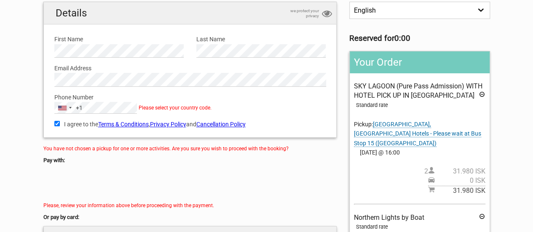
click at [17, 94] on section "1 Your details 2 Payment Information 3 Place your order English Español Deutsch…" at bounding box center [266, 211] width 533 height 518
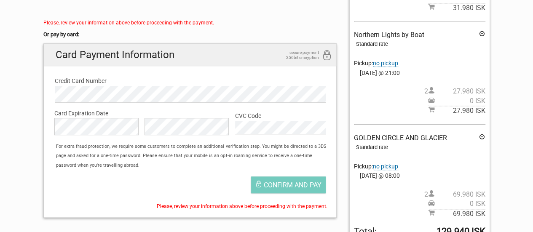
scroll to position [258, 0]
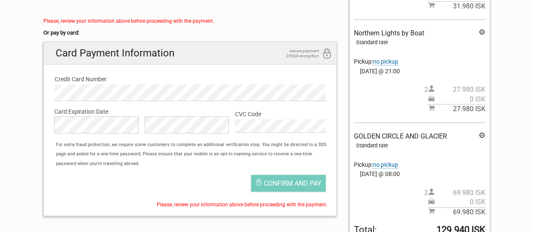
drag, startPoint x: 539, startPoint y: 108, endPoint x: 380, endPoint y: 154, distance: 164.8
click at [380, 161] on span "no pickup" at bounding box center [385, 164] width 25 height 7
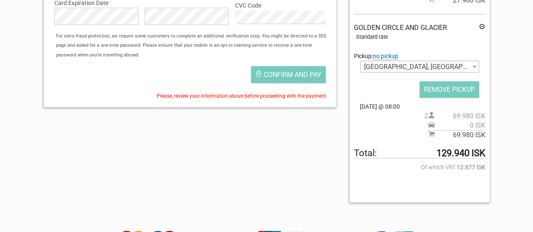
scroll to position [369, 0]
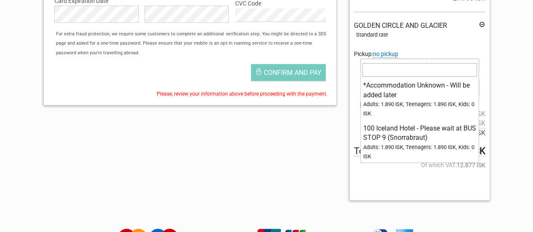
click at [444, 59] on span "Reykjavík Marina, Berjaya Iceland Hotels - Please wait at Bus Stop 15 (Vesturbu…" at bounding box center [420, 65] width 118 height 12
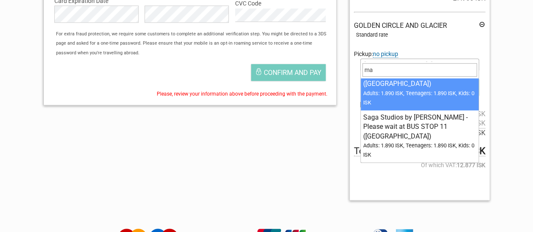
scroll to position [0, 0]
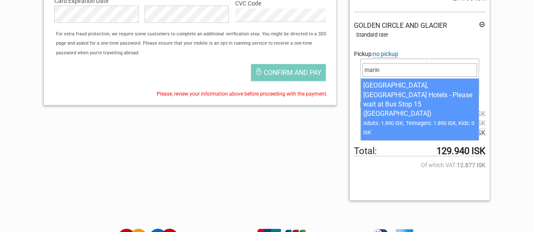
type input "marin"
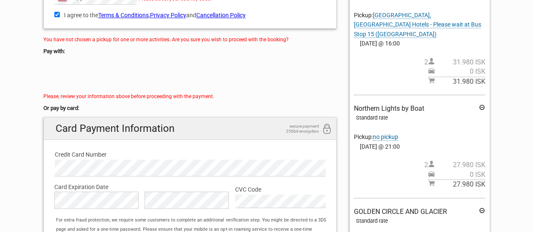
scroll to position [178, 0]
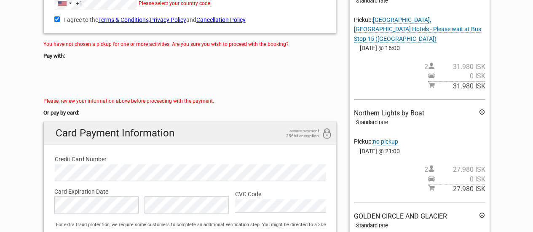
click at [528, 73] on section "1 Your details 2 Payment Information 3 Place your order English Español Deutsch…" at bounding box center [266, 122] width 533 height 550
click at [379, 138] on span "no pickup" at bounding box center [385, 141] width 25 height 7
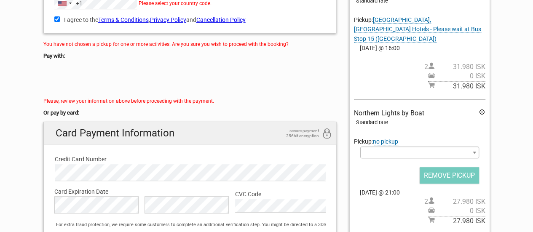
click at [379, 138] on span "no pickup" at bounding box center [385, 141] width 25 height 7
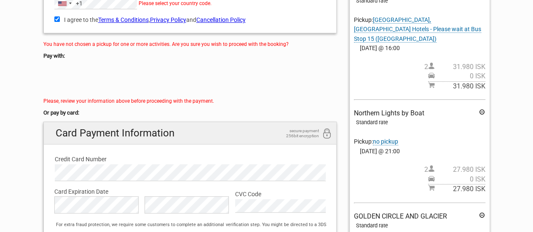
click at [527, 119] on section "1 Your details 2 Payment Information 3 Place your order English Español Deutsch…" at bounding box center [266, 122] width 533 height 550
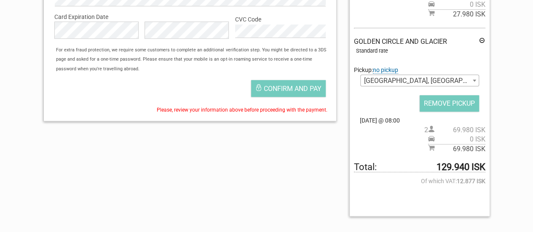
scroll to position [361, 0]
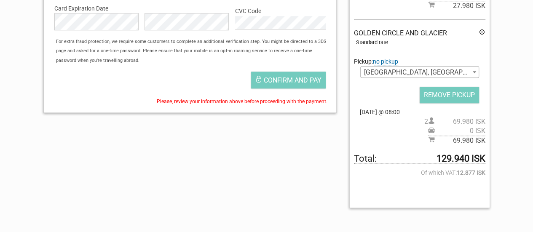
click at [390, 58] on span "no pickup" at bounding box center [385, 61] width 25 height 7
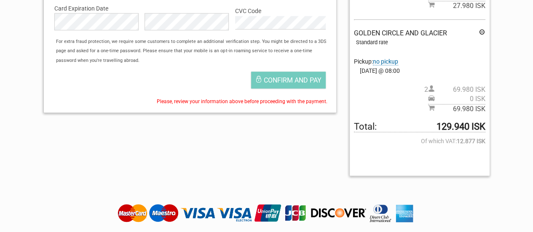
click at [390, 58] on span "no pickup" at bounding box center [385, 61] width 25 height 7
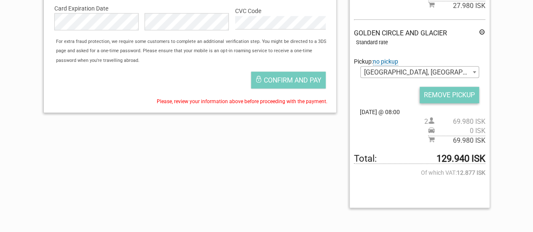
click at [435, 87] on input "REMOVE PICKUP" at bounding box center [449, 95] width 59 height 16
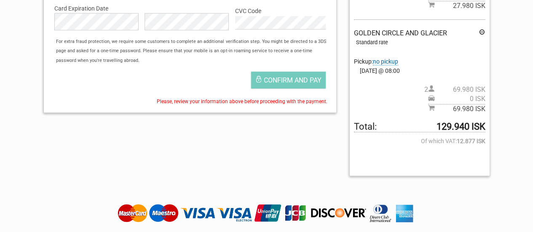
click at [390, 58] on span "no pickup" at bounding box center [385, 61] width 25 height 7
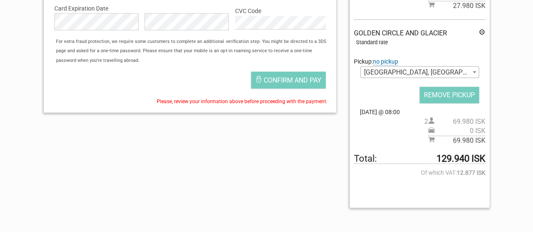
click at [398, 67] on span "Reykjavík Marina, Berjaya Iceland Hotels - Please wait at Bus Stop 15 (Vesturbu…" at bounding box center [420, 73] width 118 height 12
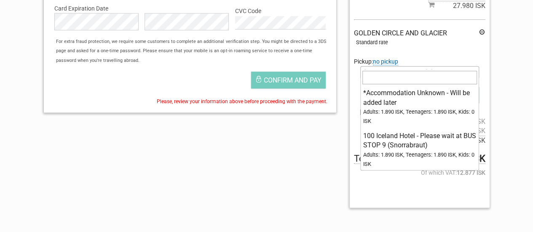
scroll to position [7542, 0]
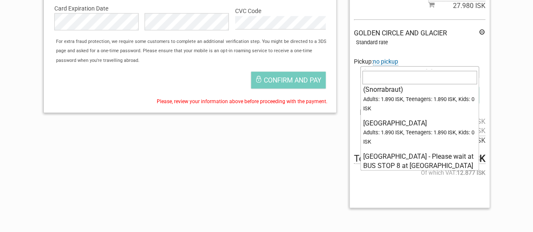
select select "140351"
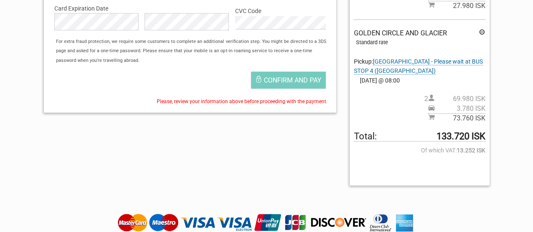
click at [397, 62] on span "Reykjavik Harbour Apartment - Please wait at BUS STOP 4 (Miðbakki)" at bounding box center [418, 66] width 129 height 16
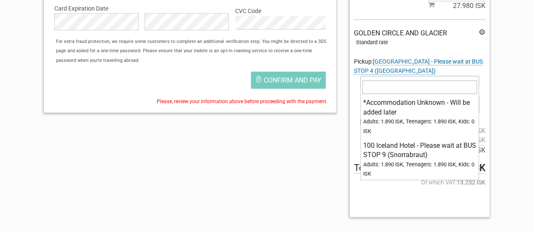
click at [458, 77] on span "Reykjavik Harbour Apartment - Please wait at BUS STOP 4 (Miðbakki)" at bounding box center [420, 82] width 118 height 12
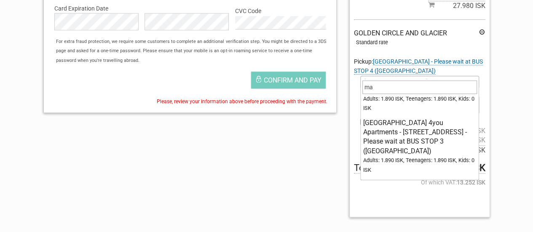
scroll to position [0, 0]
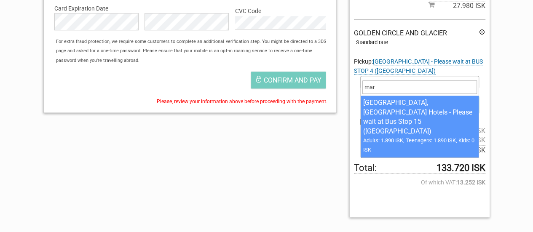
type input "mar"
select select "58502"
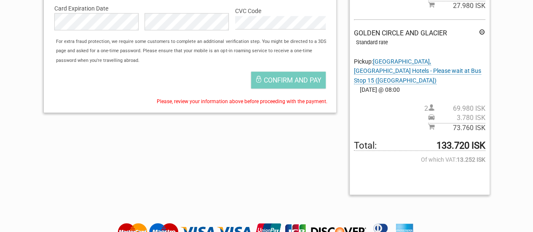
drag, startPoint x: 538, startPoint y: 129, endPoint x: 514, endPoint y: 13, distance: 119.2
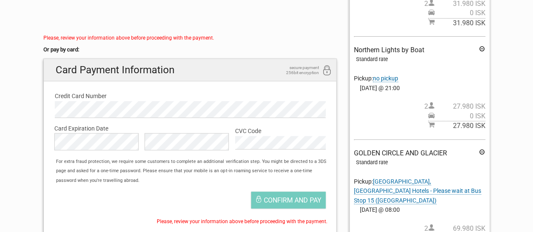
scroll to position [258, 0]
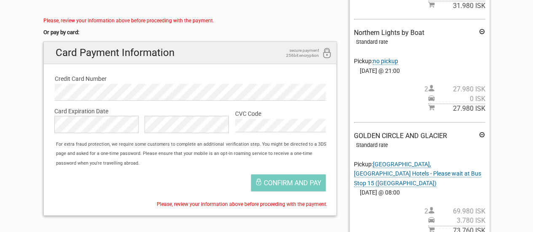
click at [24, 27] on section "1 Your details 2 Payment Information 3 Place your order English Español Deutsch…" at bounding box center [266, 35] width 533 height 537
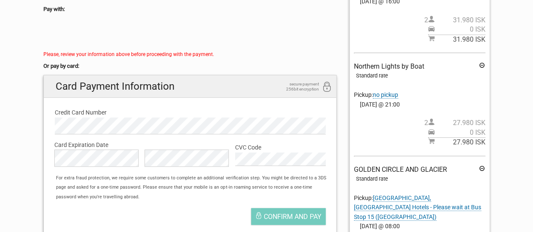
scroll to position [208, 0]
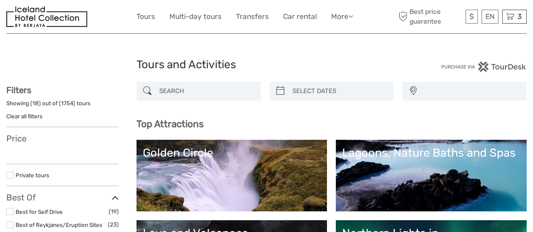
select select
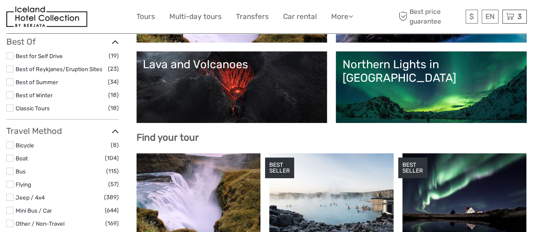
scroll to position [159, 0]
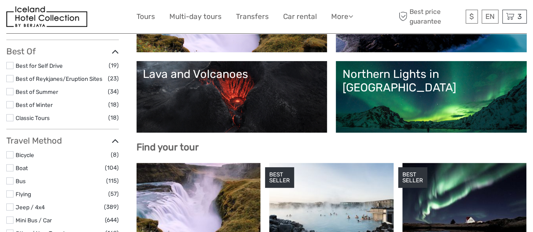
click at [447, 76] on div "Northern Lights in [GEOGRAPHIC_DATA]" at bounding box center [431, 80] width 178 height 27
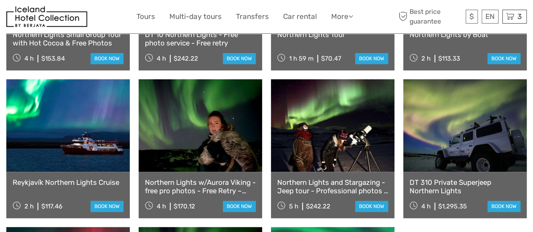
scroll to position [397, 0]
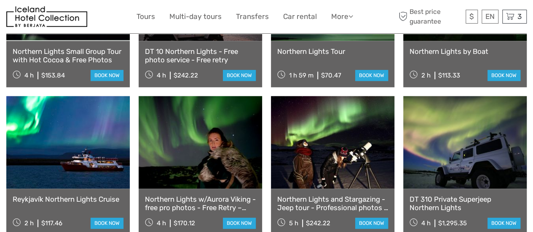
click at [444, 47] on link "Northern Lights by Boat" at bounding box center [465, 51] width 111 height 8
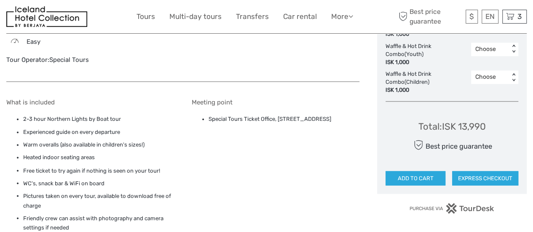
scroll to position [628, 0]
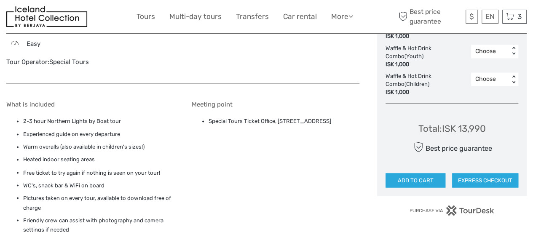
drag, startPoint x: 349, startPoint y: 102, endPoint x: 209, endPoint y: 96, distance: 140.0
click at [209, 117] on li "Special Tours Ticket Office, [STREET_ADDRESS]" at bounding box center [284, 121] width 151 height 9
click at [152, 16] on link "Tours" at bounding box center [146, 17] width 19 height 12
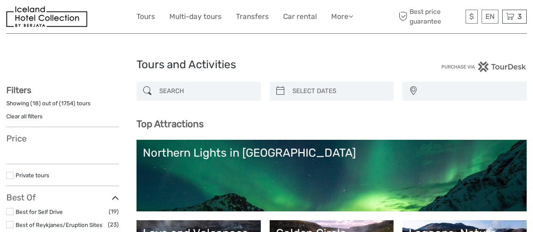
select select
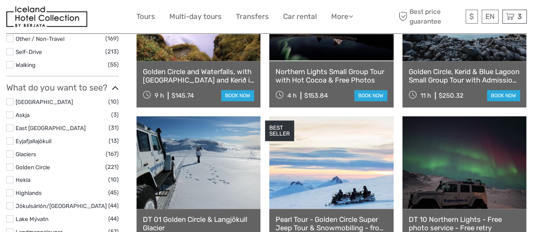
scroll to position [371, 0]
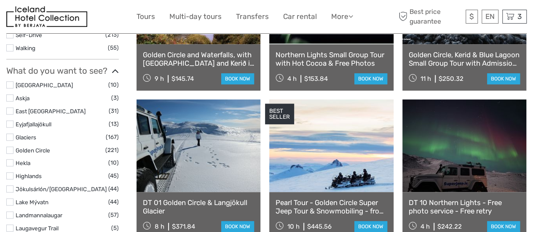
click at [12, 150] on label at bounding box center [9, 150] width 7 height 7
click at [0, 0] on input "checkbox" at bounding box center [0, 0] width 0 height 0
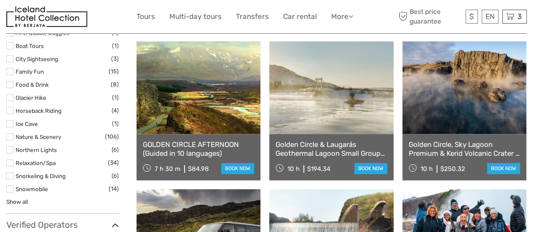
scroll to position [553, 0]
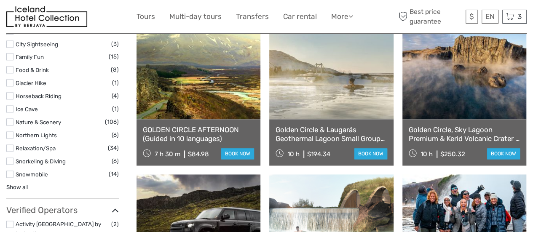
click at [8, 175] on label at bounding box center [9, 174] width 7 height 7
click at [0, 0] on input "checkbox" at bounding box center [0, 0] width 0 height 0
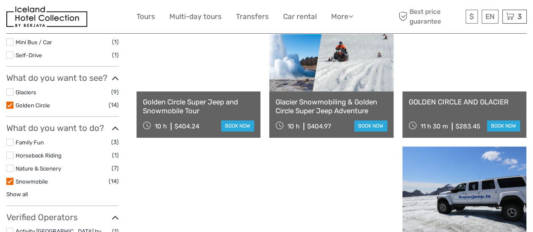
scroll to position [284, 0]
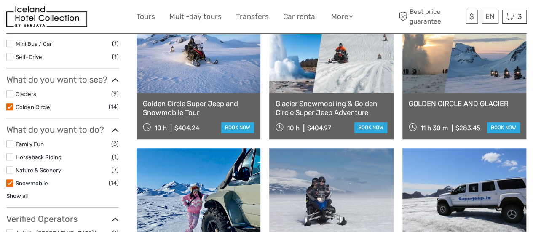
click at [430, 101] on link "GOLDEN CIRCLE AND GLACIER" at bounding box center [464, 103] width 111 height 8
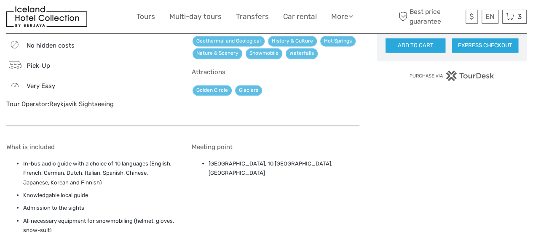
scroll to position [758, 0]
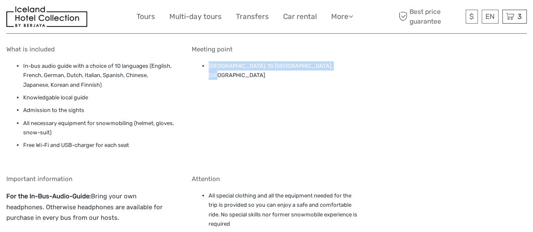
drag, startPoint x: 321, startPoint y: 64, endPoint x: 208, endPoint y: 65, distance: 112.9
click at [208, 65] on ul "[GEOGRAPHIC_DATA], 10 [GEOGRAPHIC_DATA], [GEOGRAPHIC_DATA]" at bounding box center [276, 70] width 168 height 19
copy li "[GEOGRAPHIC_DATA], 10 [GEOGRAPHIC_DATA], [GEOGRAPHIC_DATA]"
click at [297, 93] on div "Meeting [GEOGRAPHIC_DATA], 10 [GEOGRAPHIC_DATA], [GEOGRAPHIC_DATA]" at bounding box center [276, 103] width 168 height 117
